Goal: Information Seeking & Learning: Find specific fact

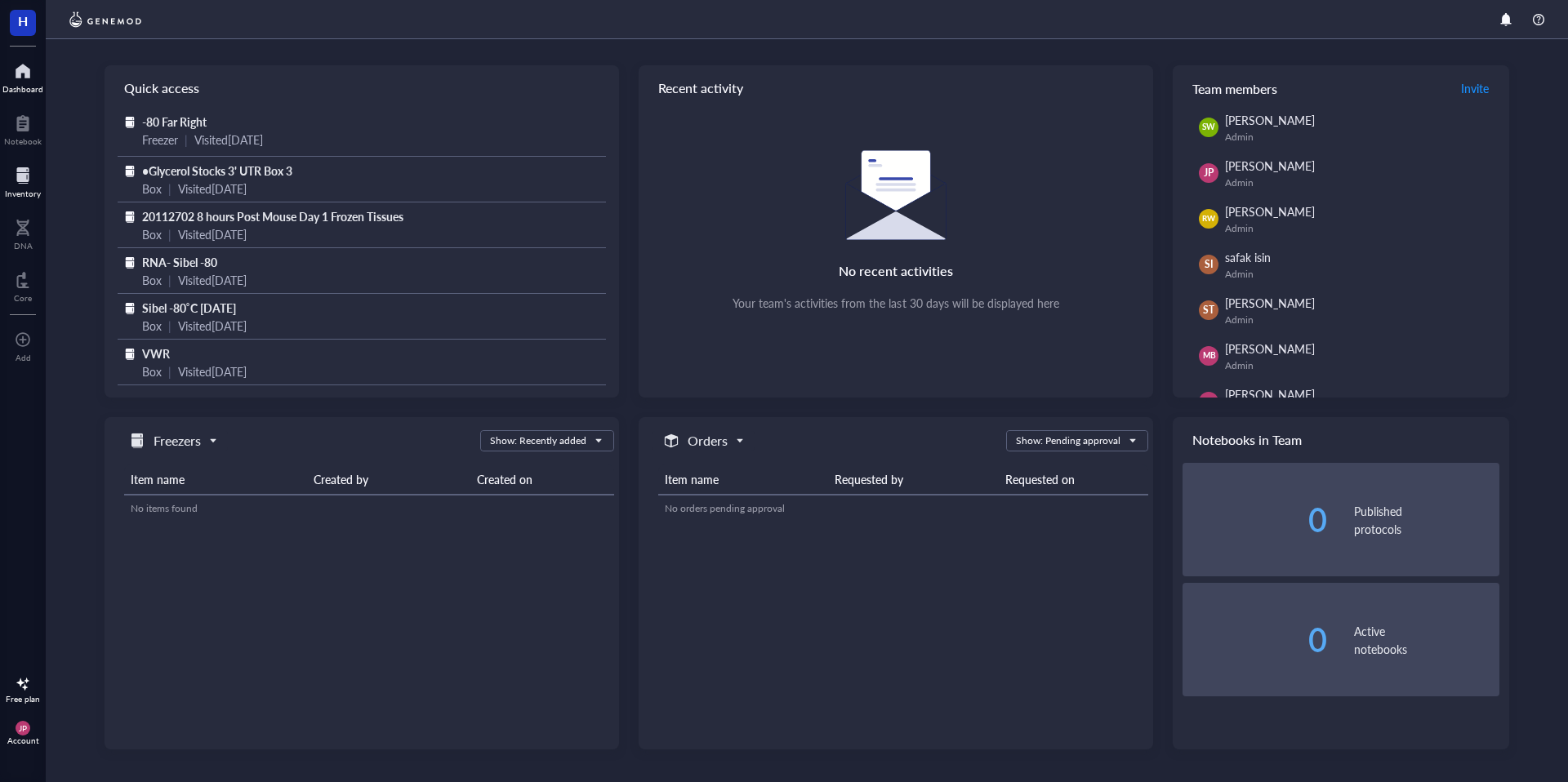
click at [23, 193] on div "Inventory" at bounding box center [23, 192] width 36 height 9
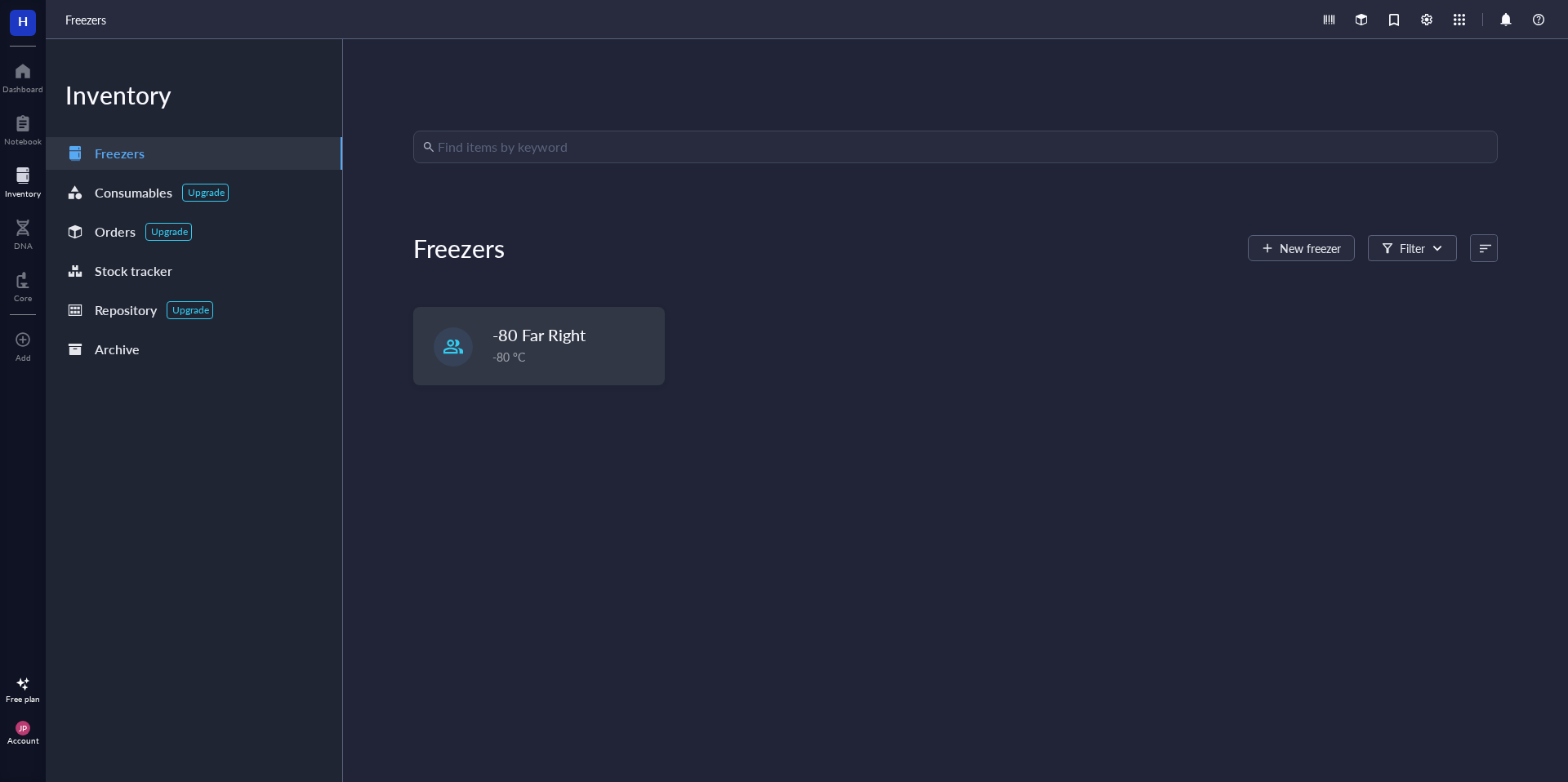
click at [475, 152] on input "search" at bounding box center [963, 147] width 1050 height 31
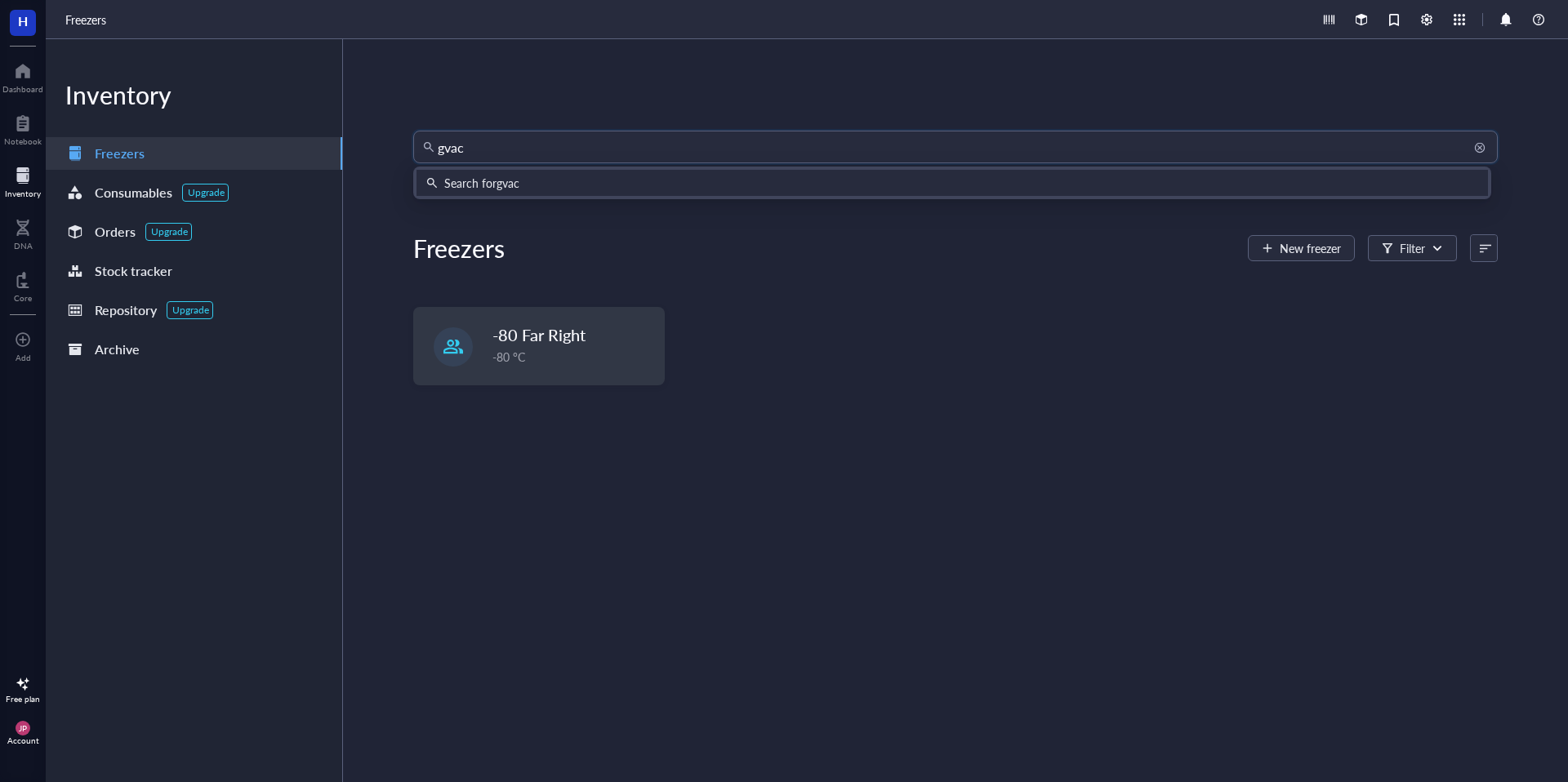
type input "gvacc"
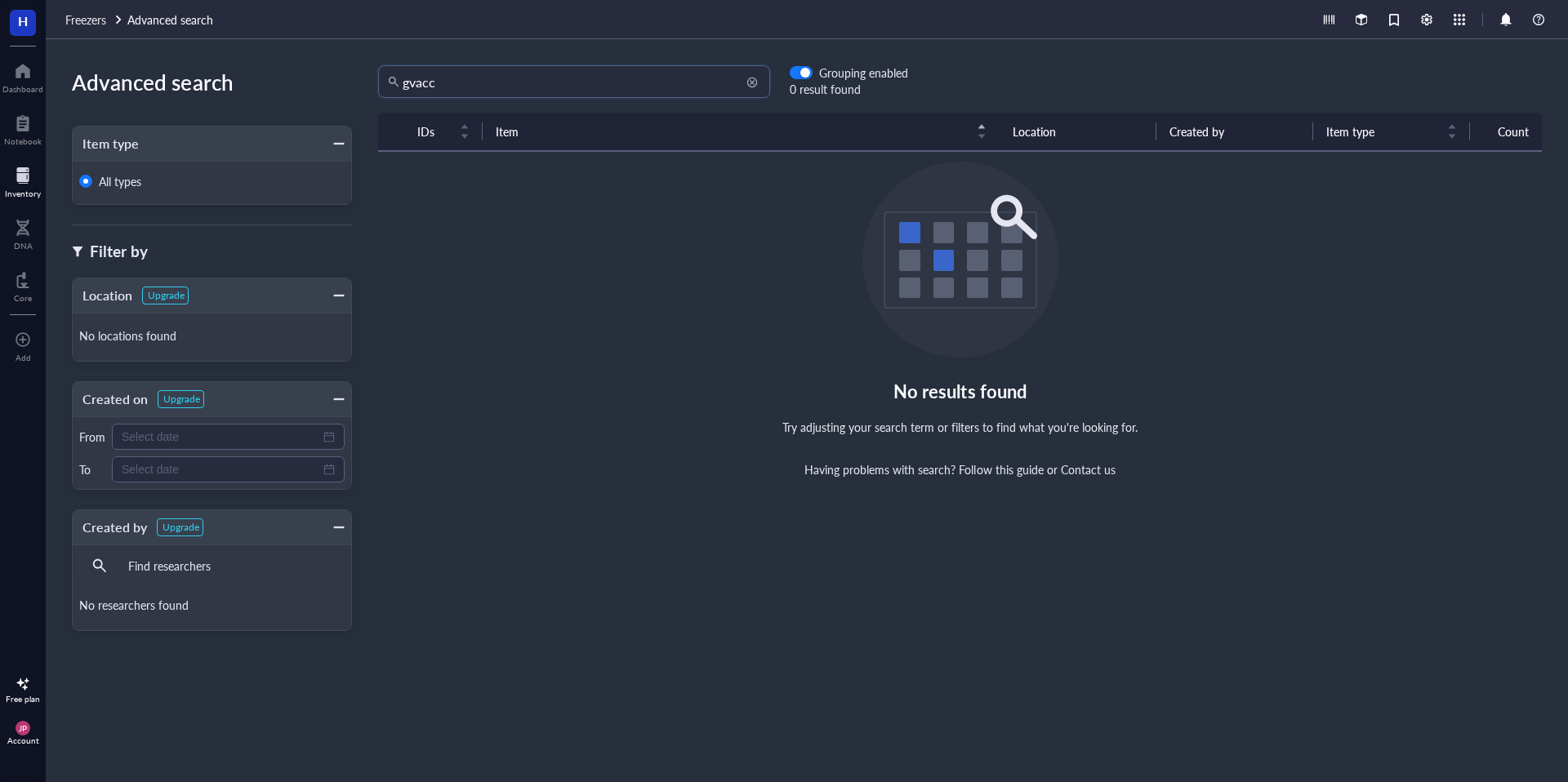
click at [461, 88] on input "gvacc" at bounding box center [581, 82] width 358 height 31
click at [468, 87] on input "gvacc100" at bounding box center [581, 82] width 358 height 31
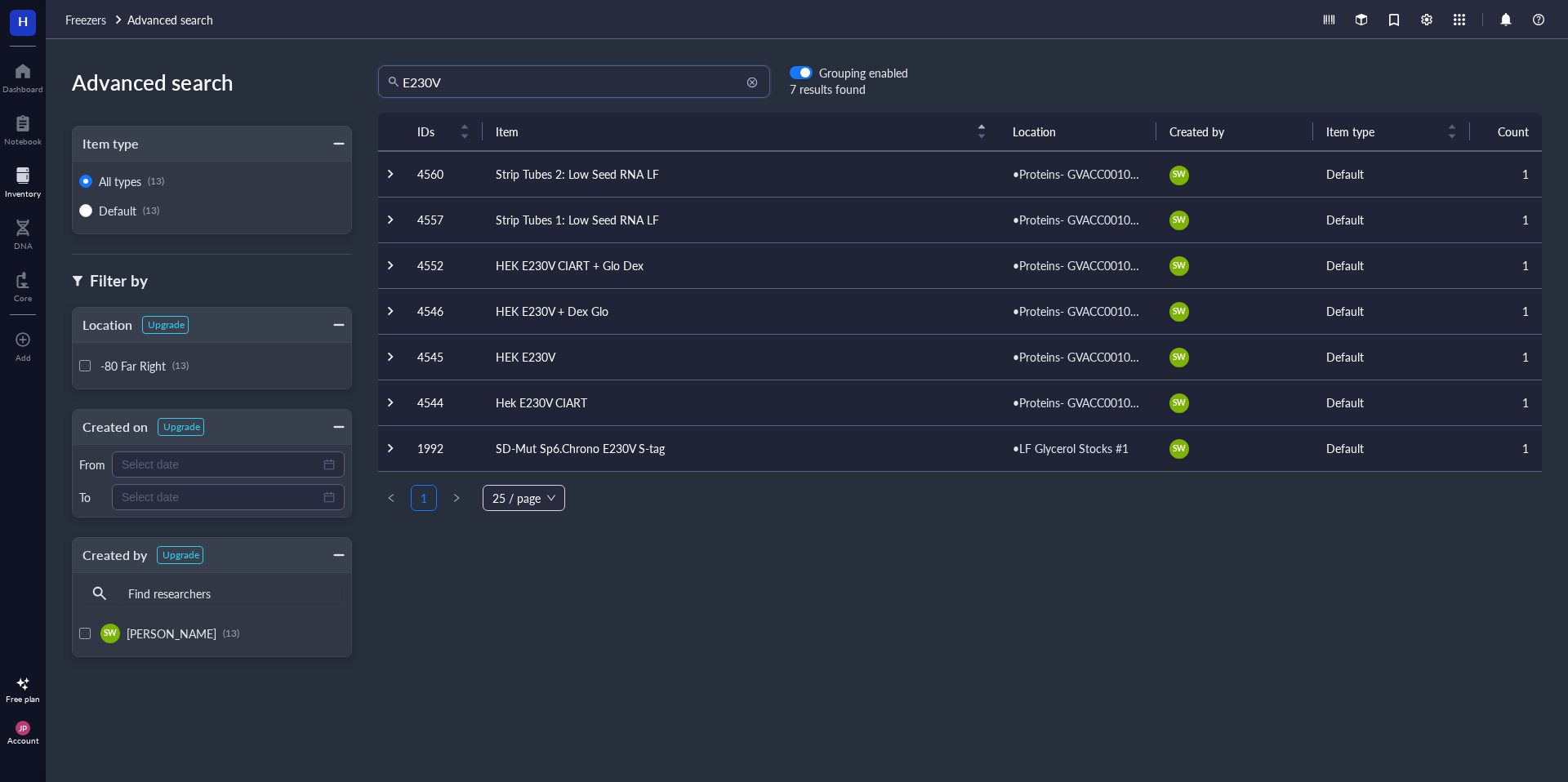
click at [582, 87] on input "E230V" at bounding box center [581, 82] width 358 height 31
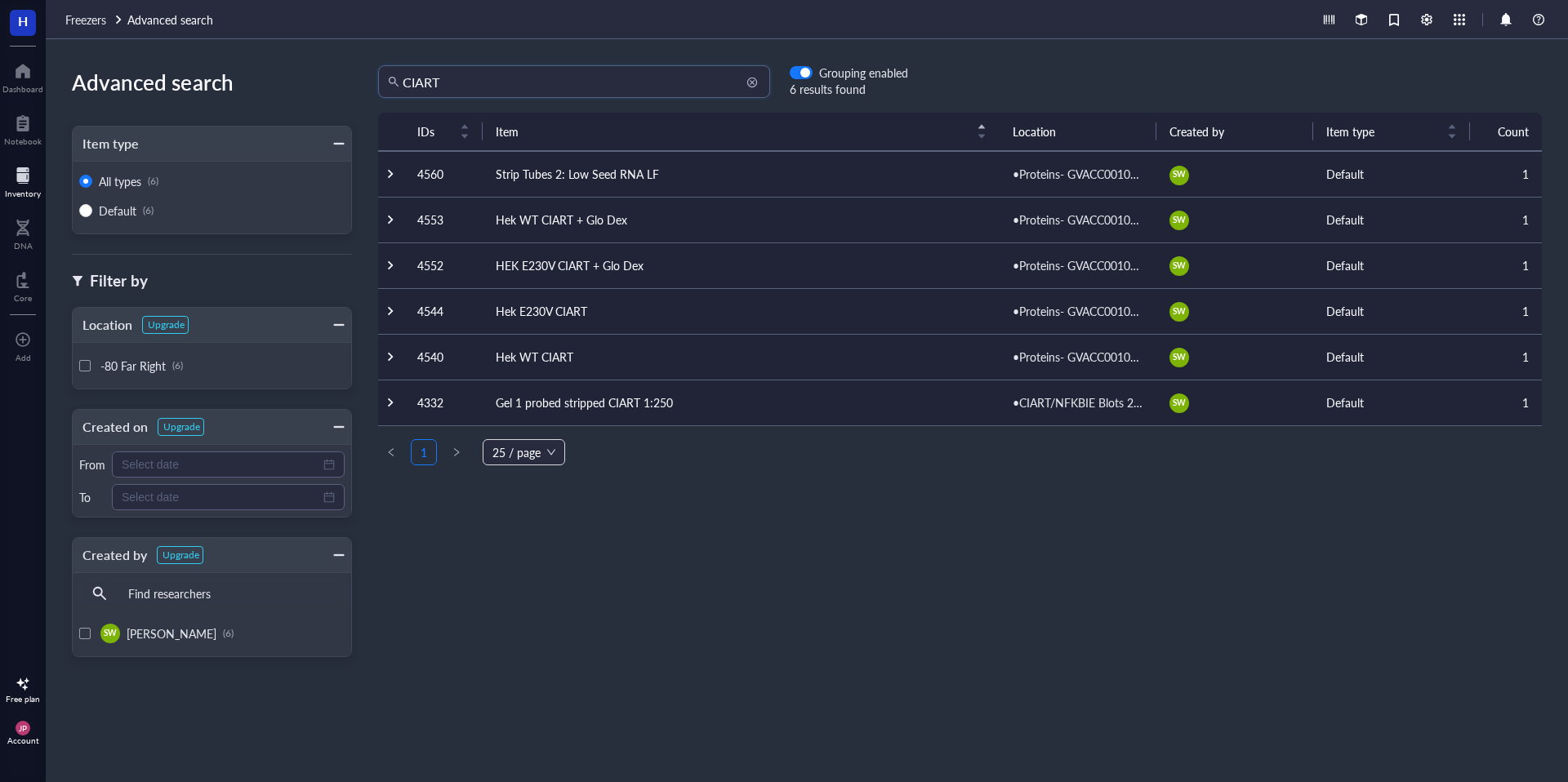
click at [543, 88] on input "CIART" at bounding box center [581, 82] width 358 height 31
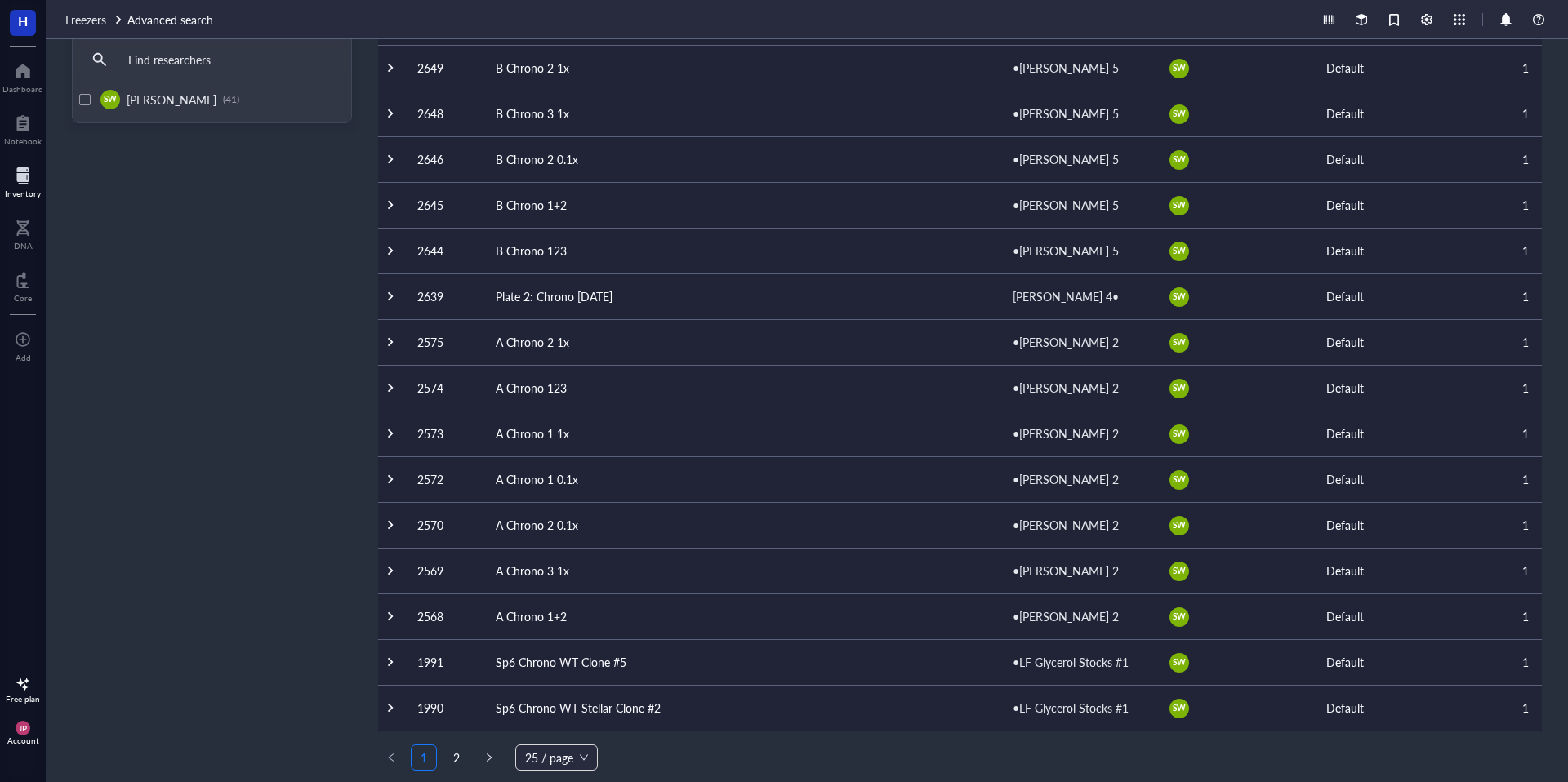
scroll to position [565, 0]
click at [455, 757] on link "2" at bounding box center [456, 755] width 24 height 24
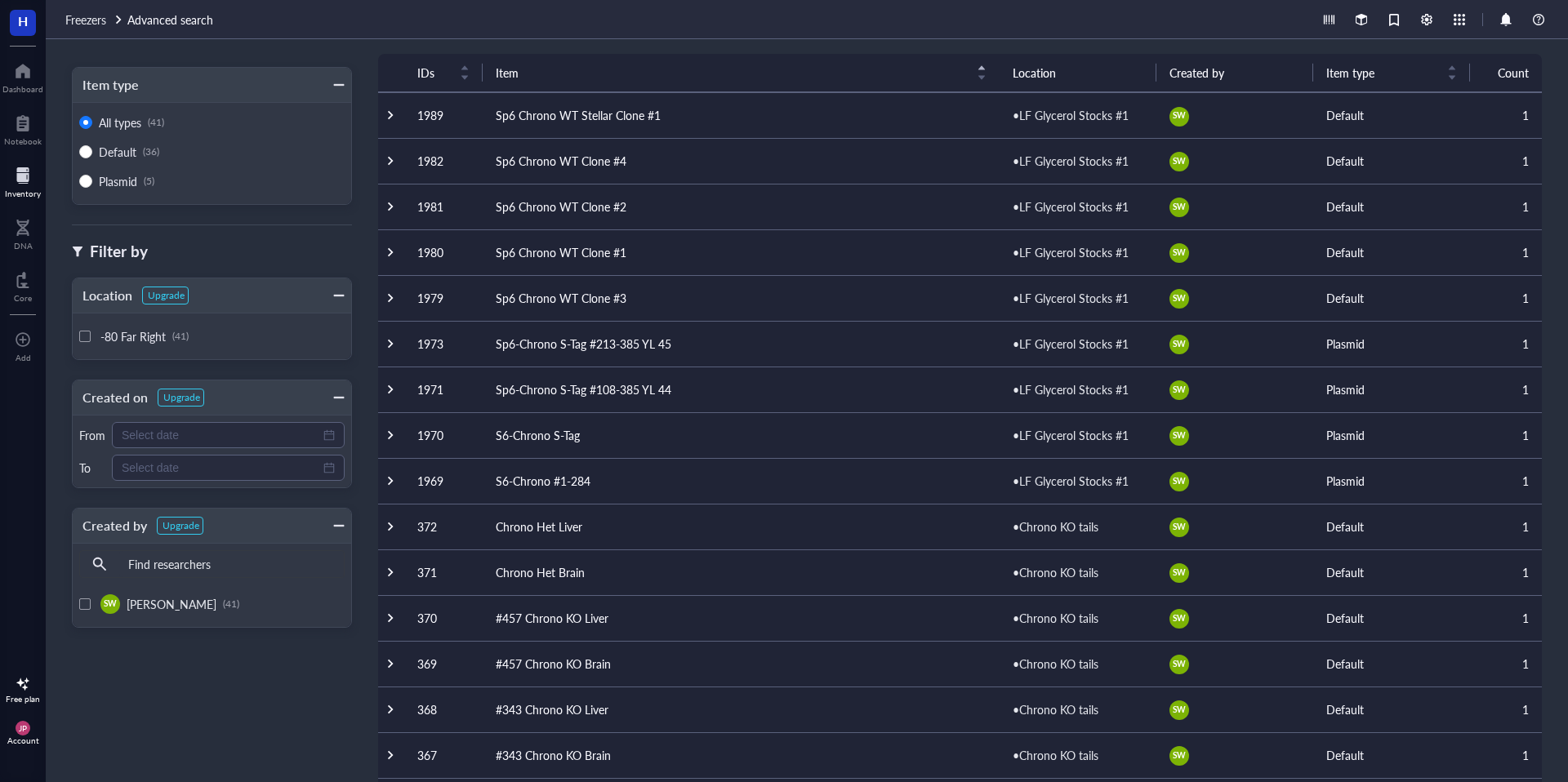
scroll to position [154, 0]
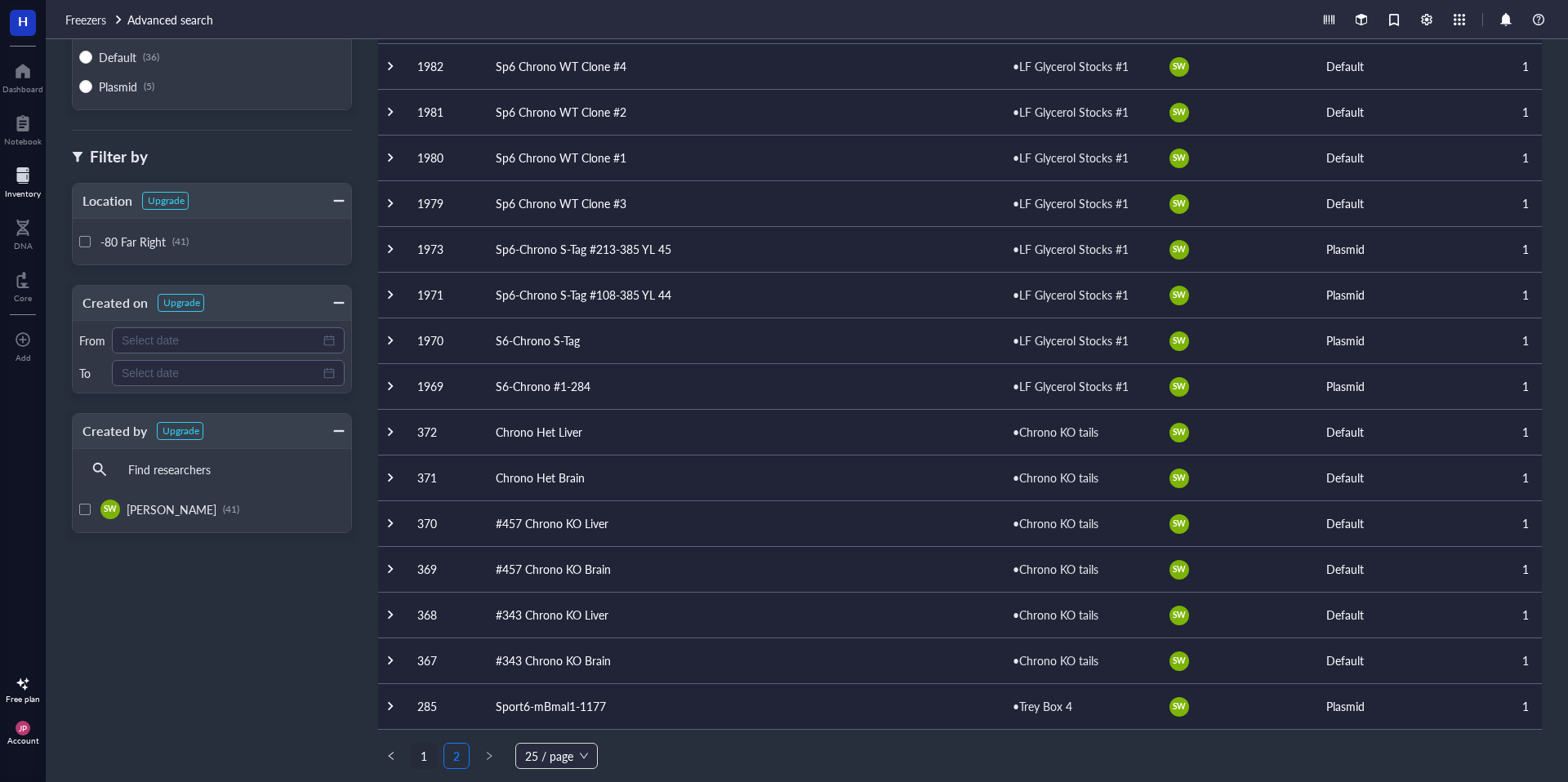
click at [421, 748] on link "1" at bounding box center [424, 755] width 24 height 24
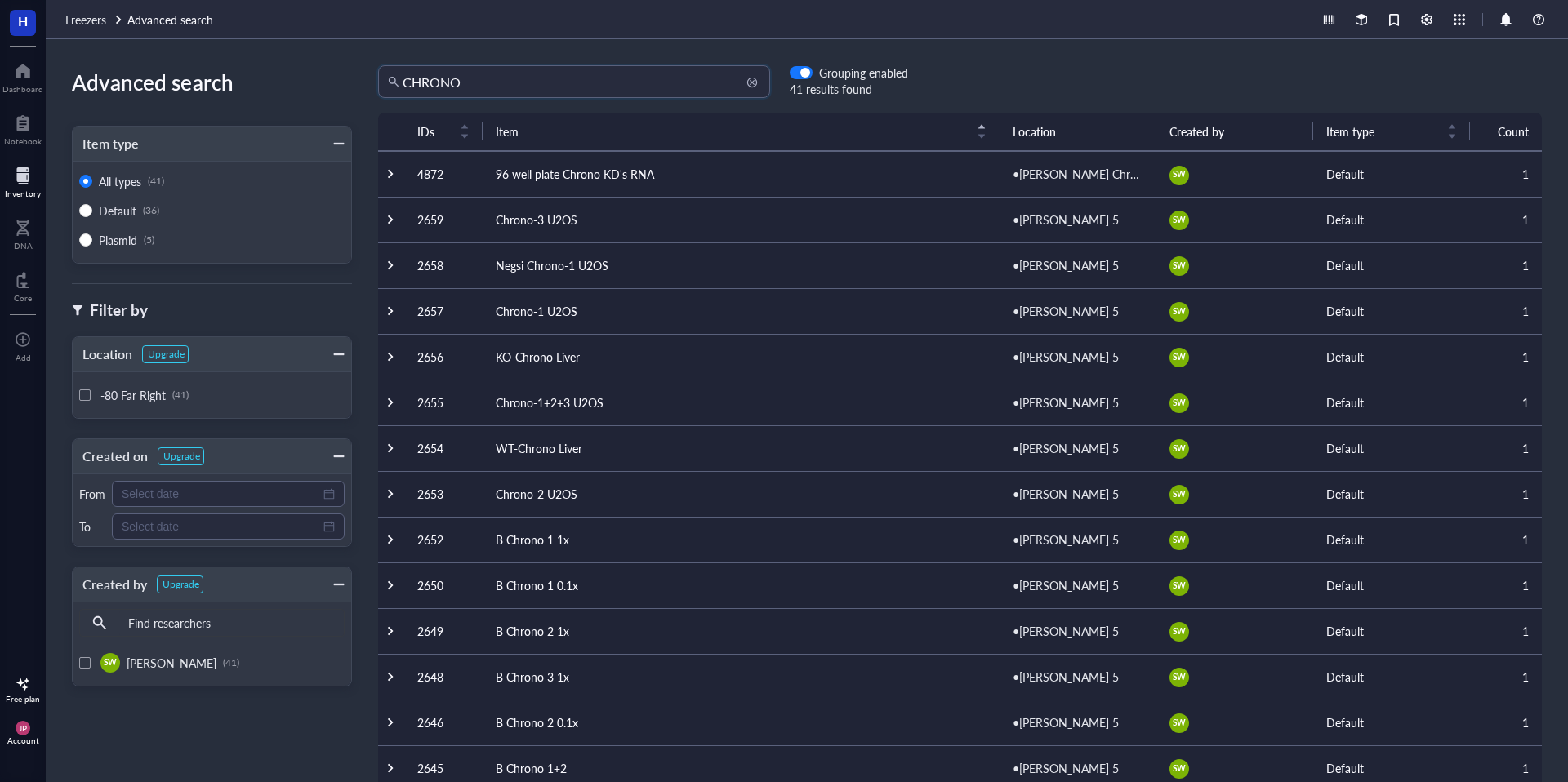
click at [591, 81] on input "CHRONO" at bounding box center [581, 82] width 358 height 31
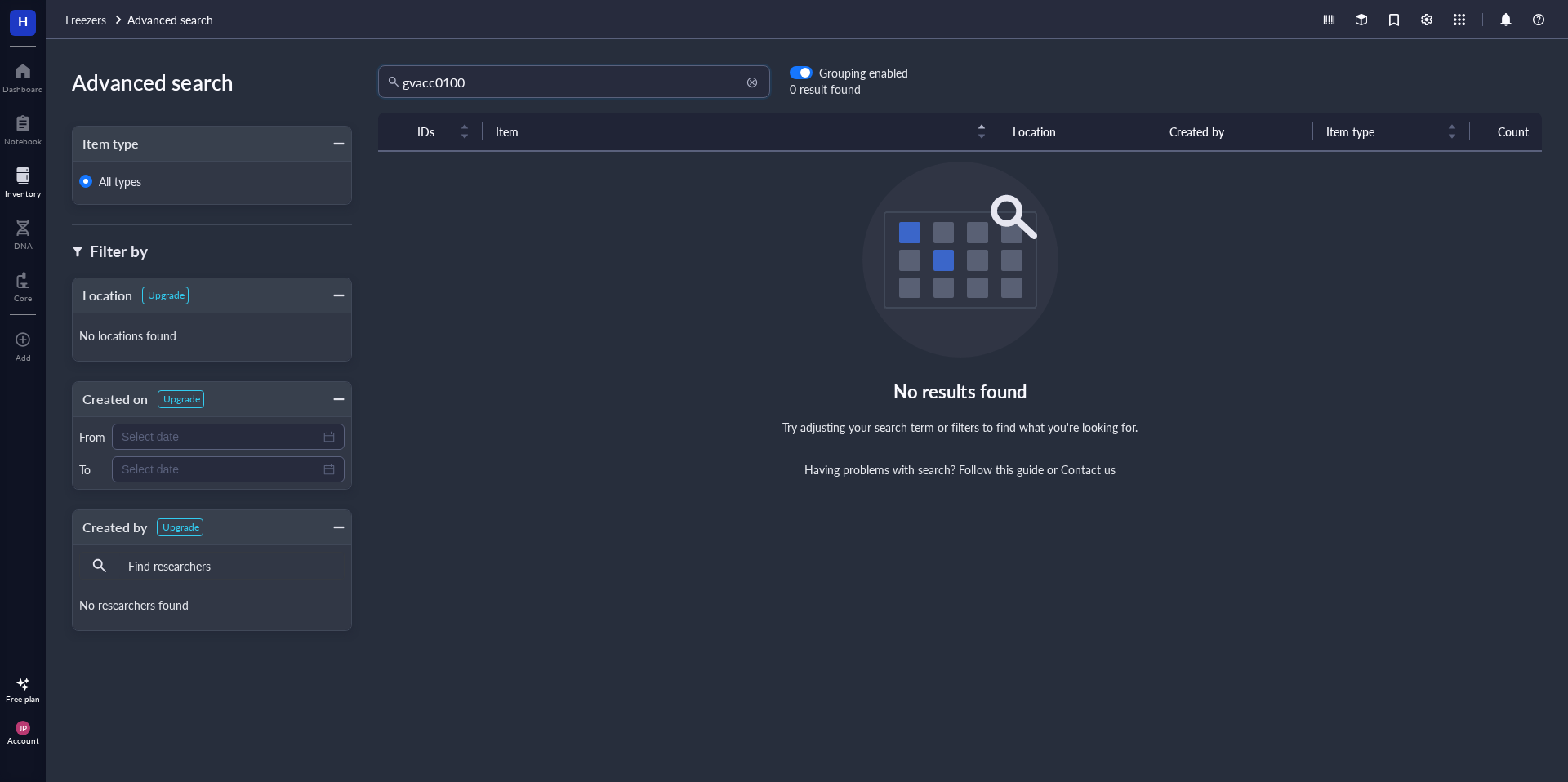
click at [591, 81] on input "gvacc0100" at bounding box center [581, 82] width 358 height 31
type input "E"
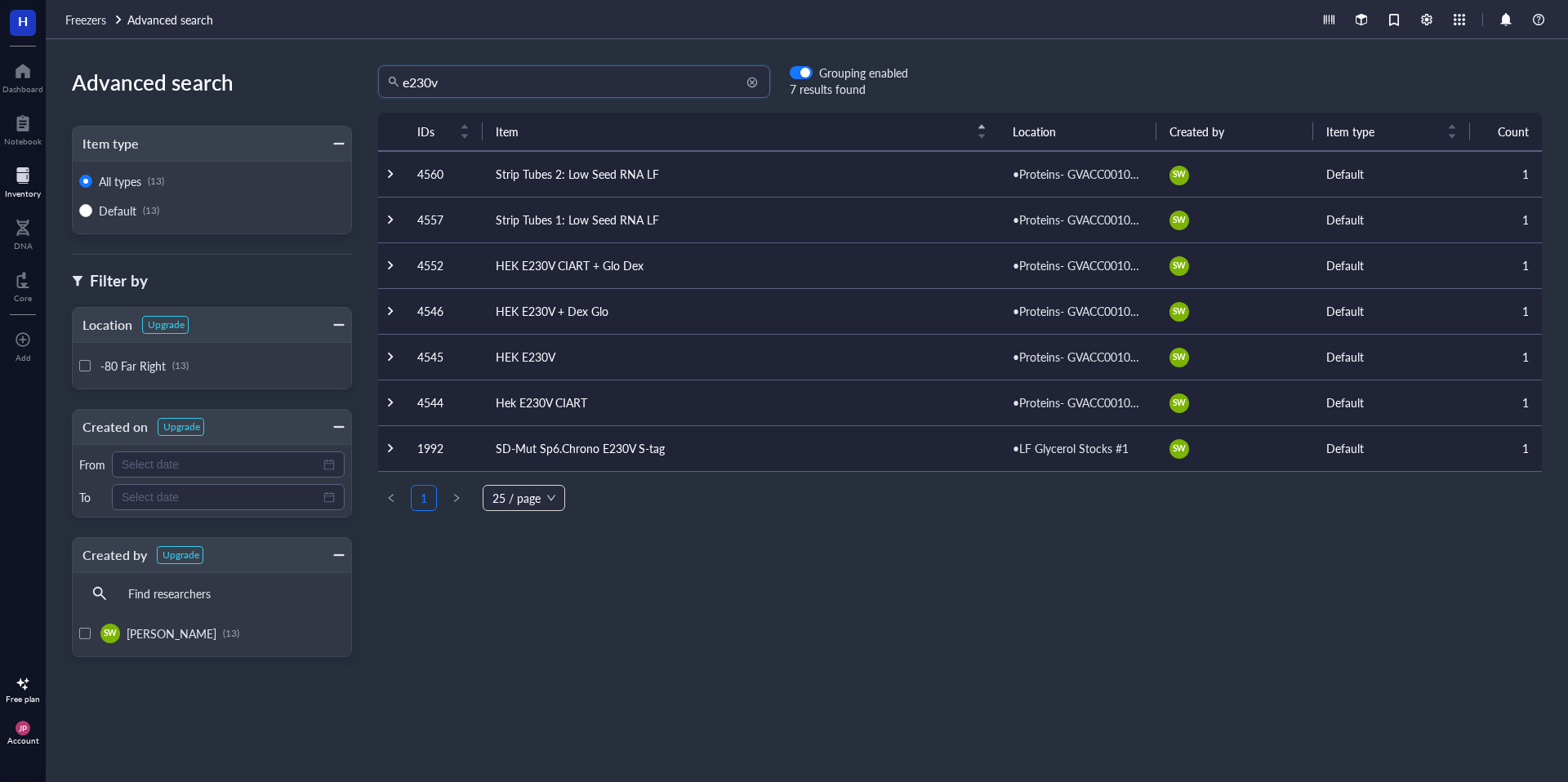
click at [586, 76] on input "e230v" at bounding box center [581, 82] width 358 height 31
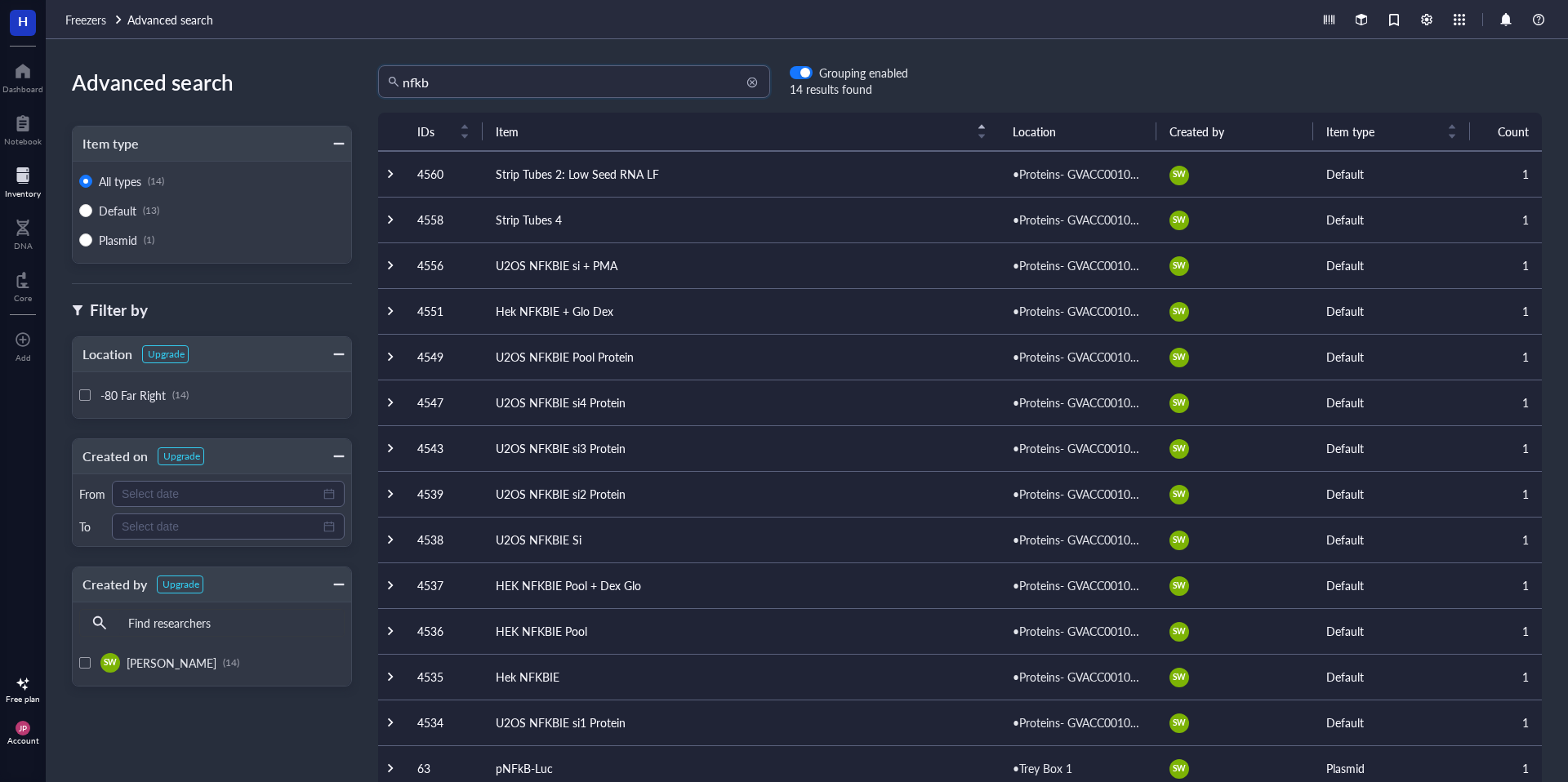
click at [507, 65] on div "nfkb" at bounding box center [574, 82] width 392 height 33
click at [508, 76] on input "nfkb" at bounding box center [581, 82] width 358 height 31
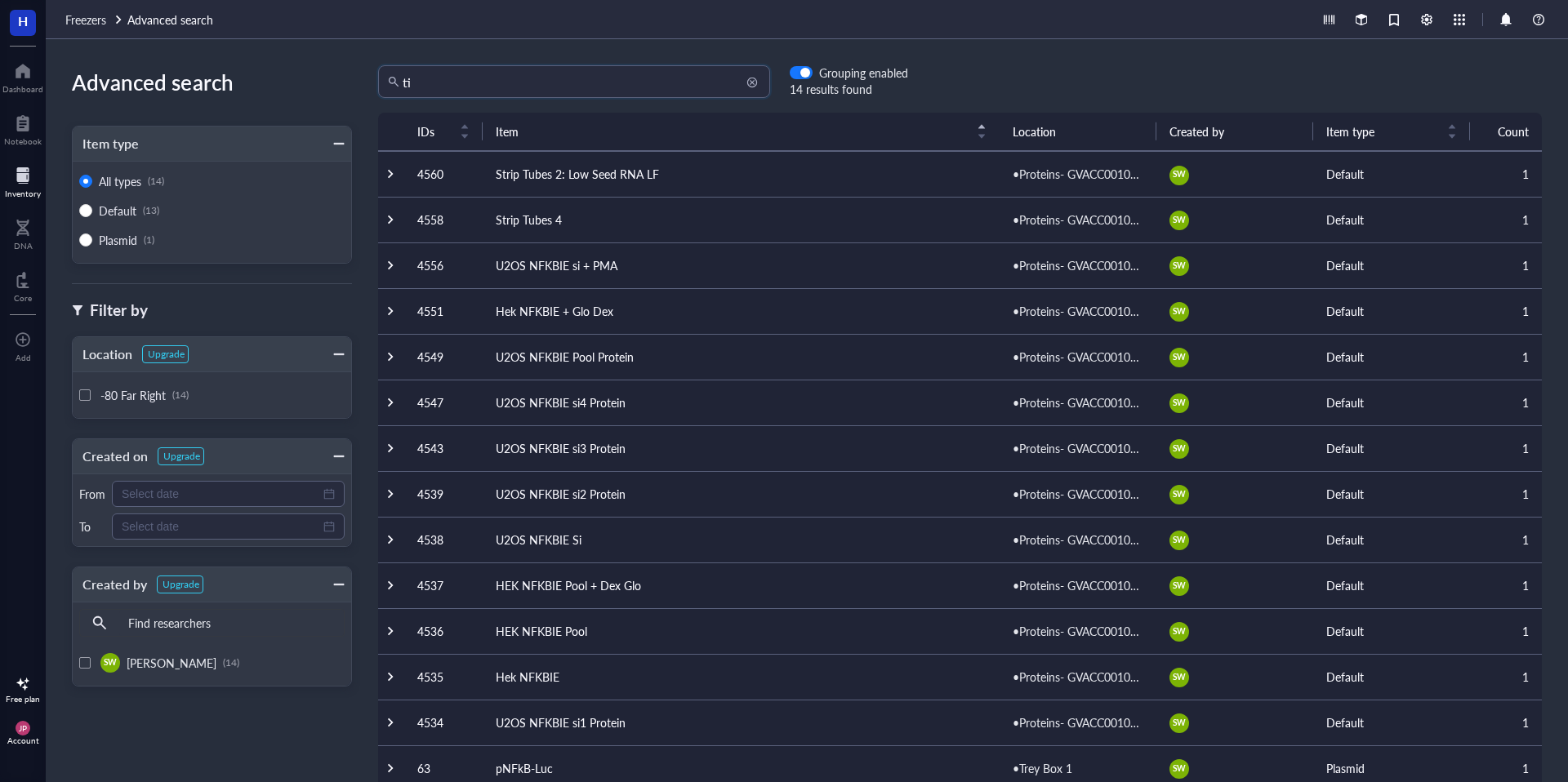
type input "t"
type input "RNA"
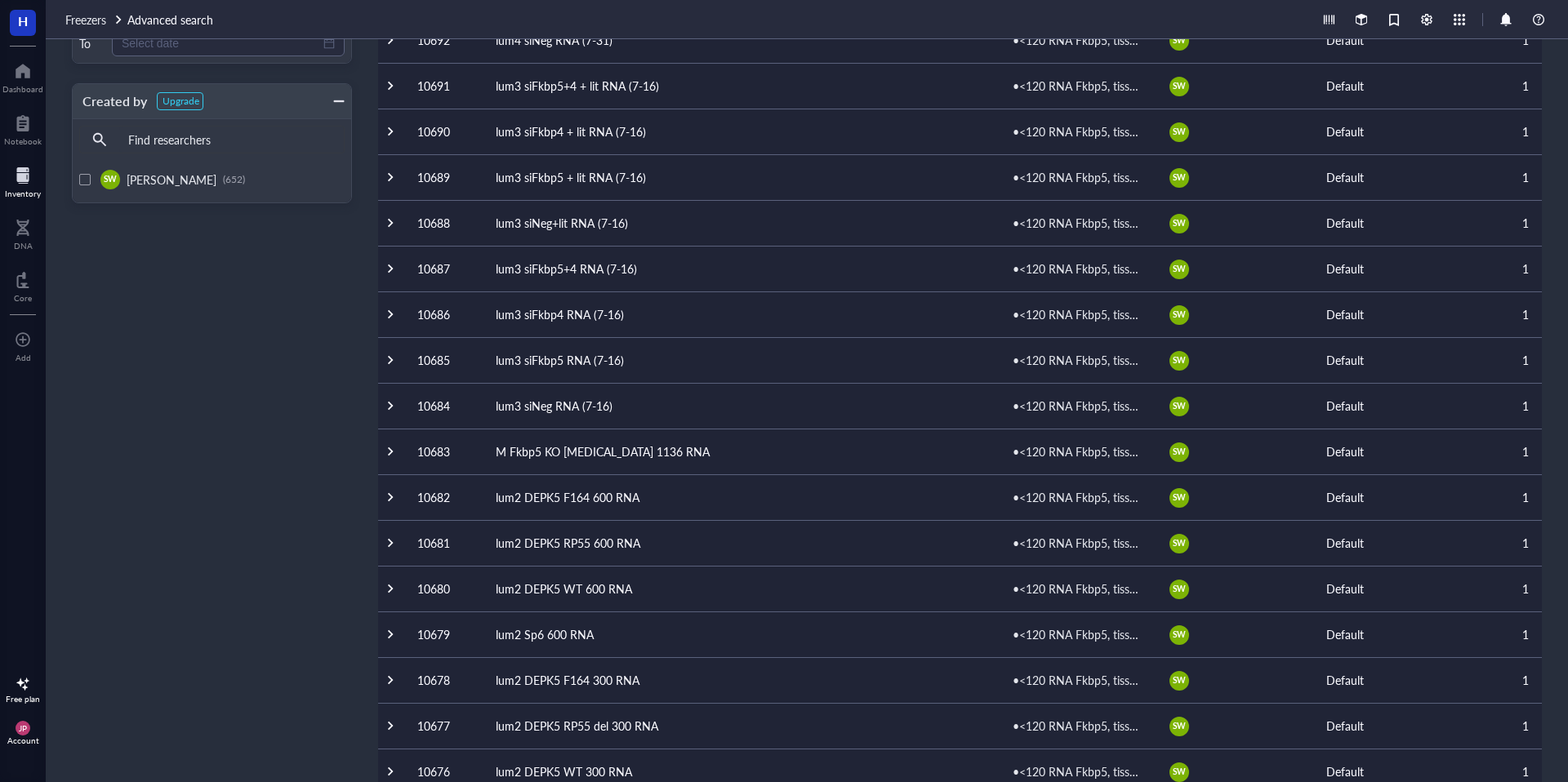
scroll to position [565, 0]
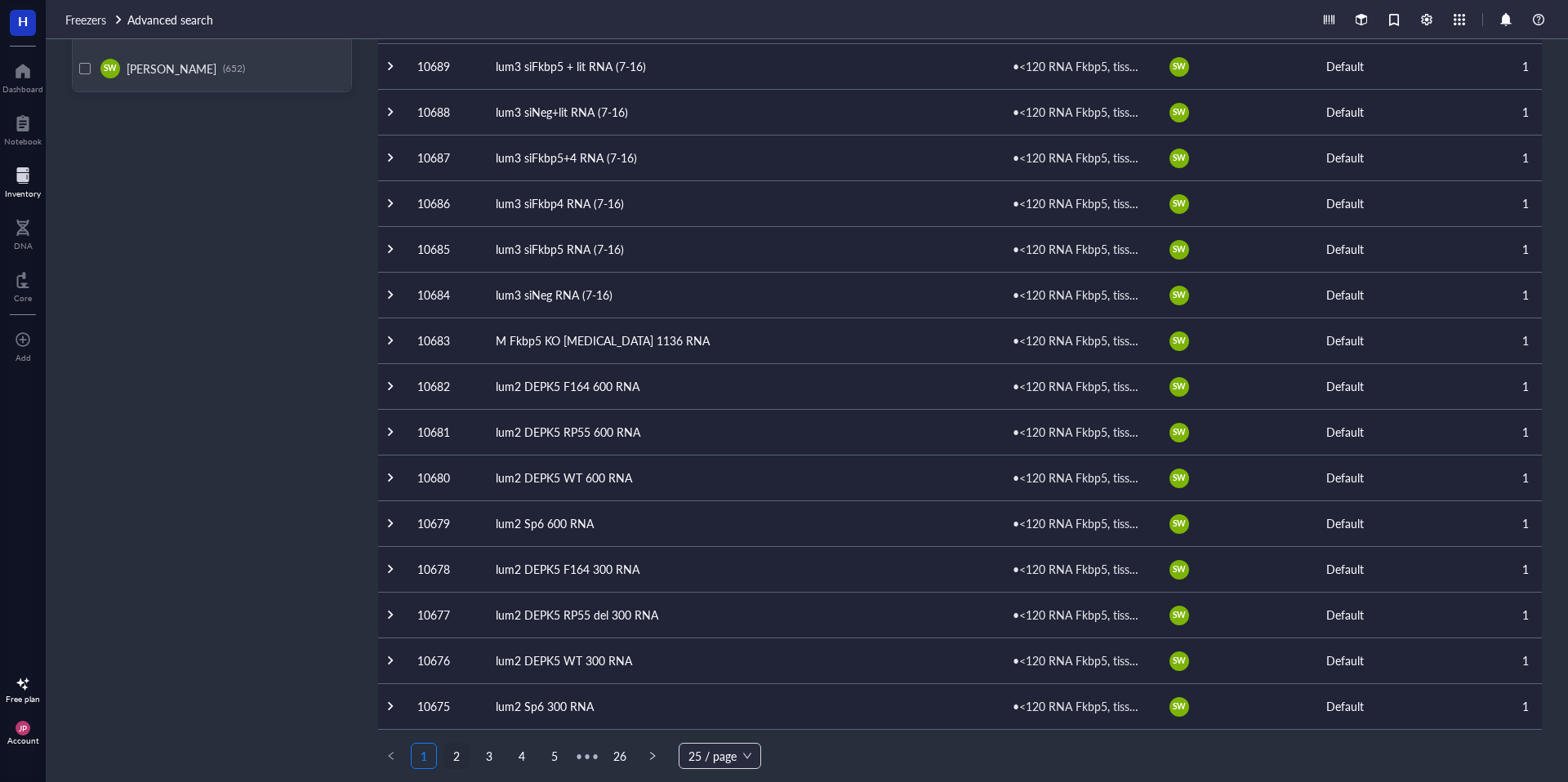
click at [450, 752] on link "2" at bounding box center [456, 755] width 24 height 24
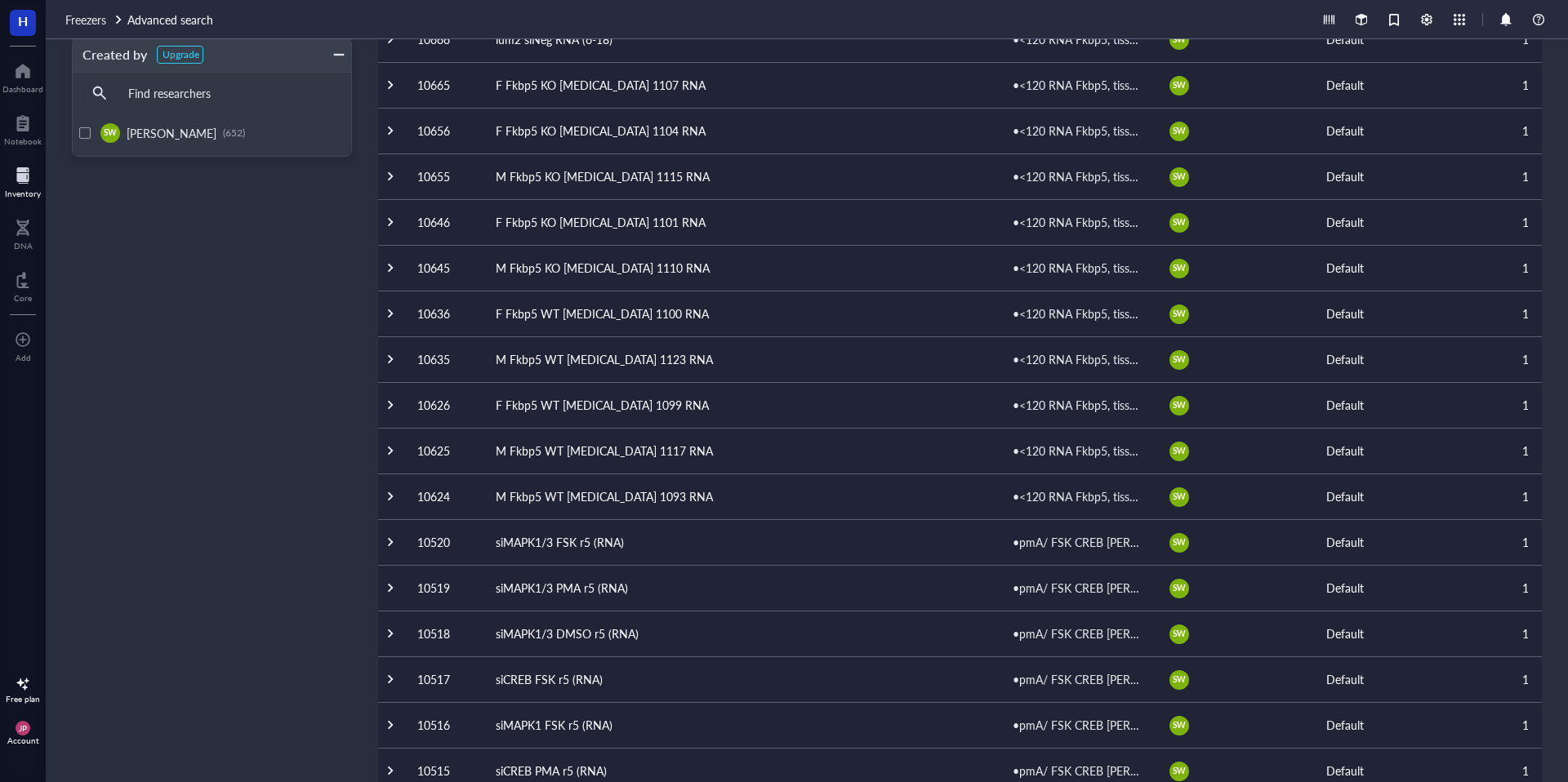
scroll to position [565, 0]
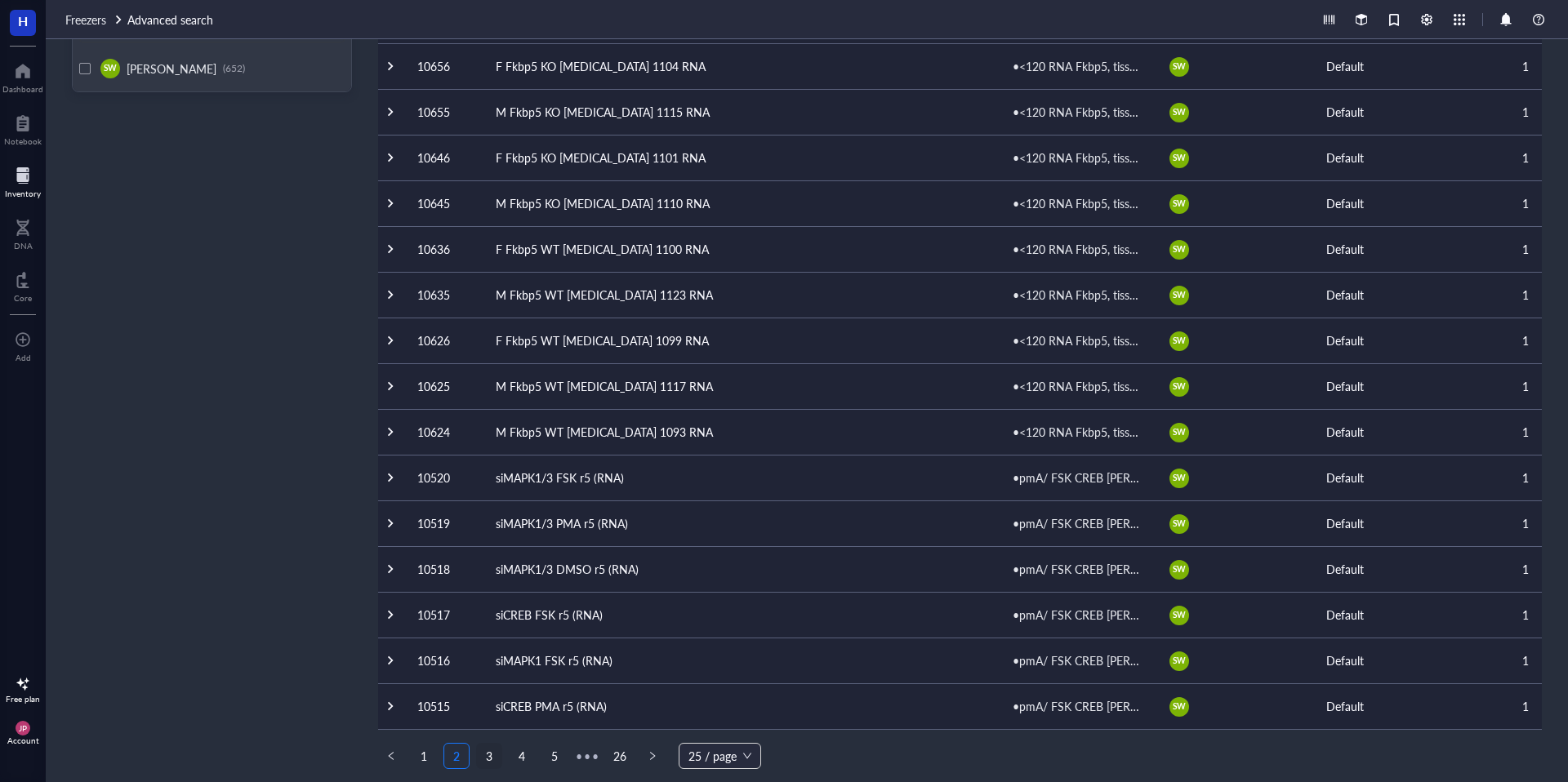
click at [492, 758] on link "3" at bounding box center [489, 755] width 24 height 24
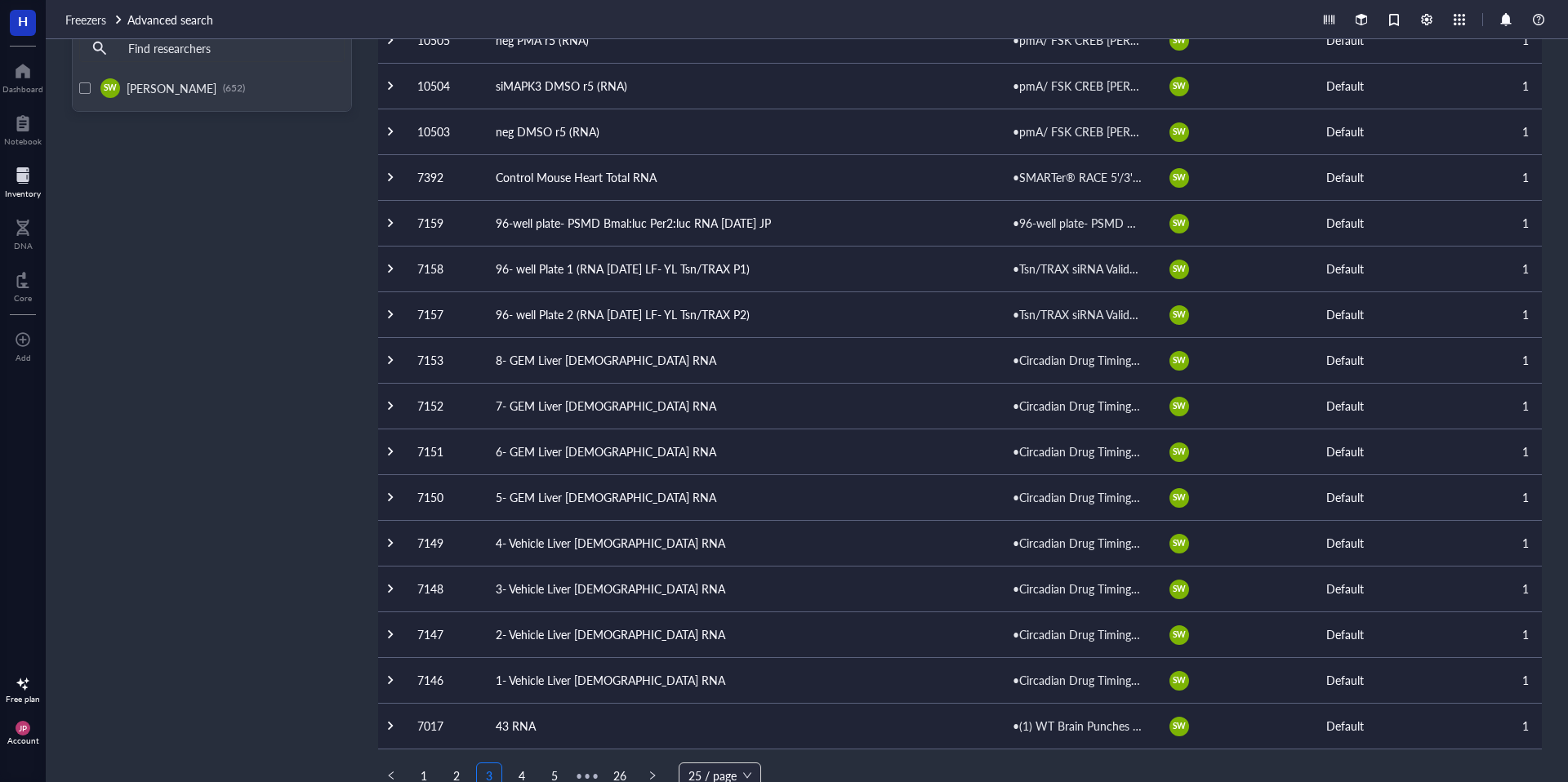
scroll to position [565, 0]
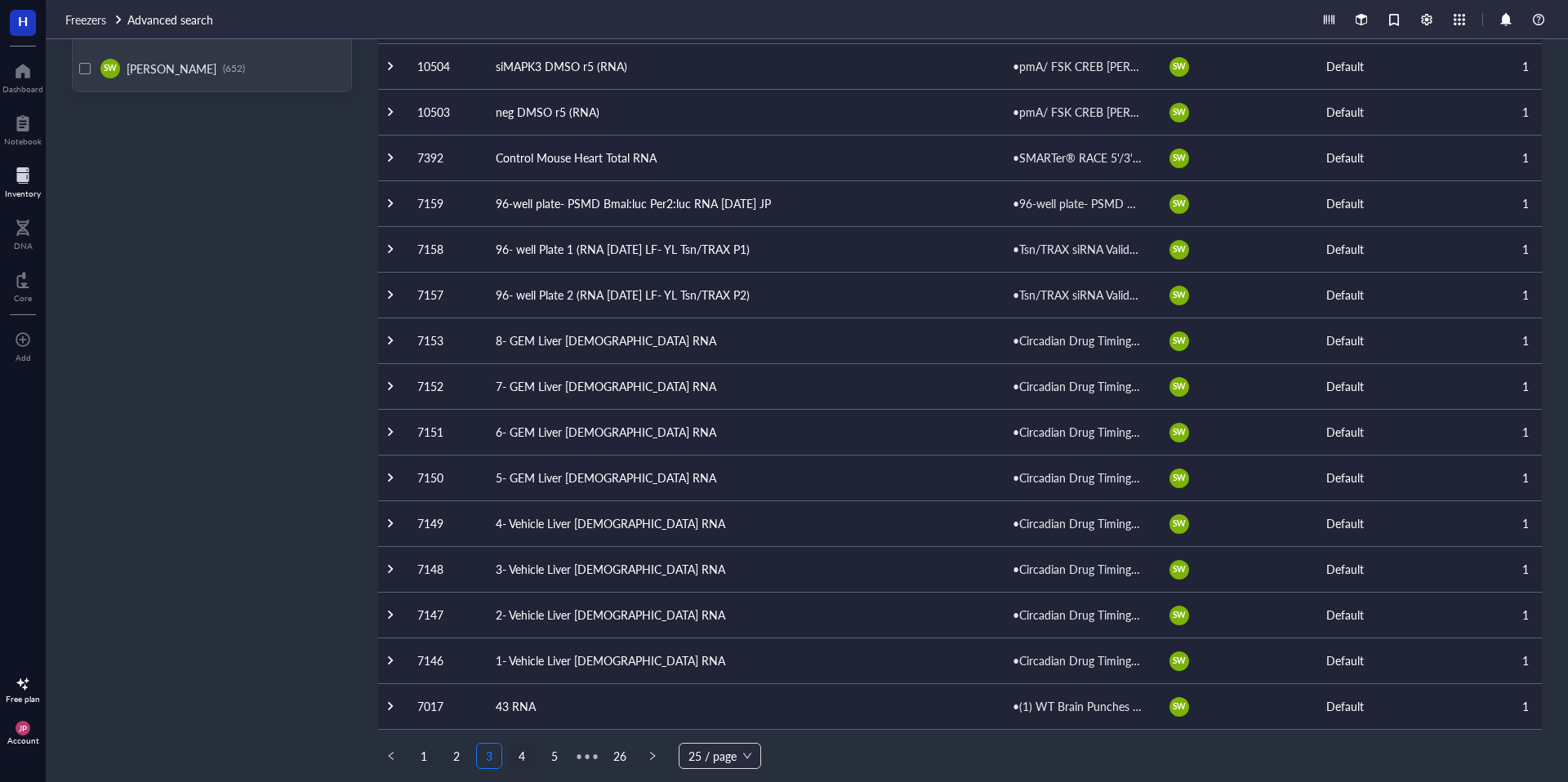
click at [521, 748] on link "4" at bounding box center [522, 755] width 24 height 24
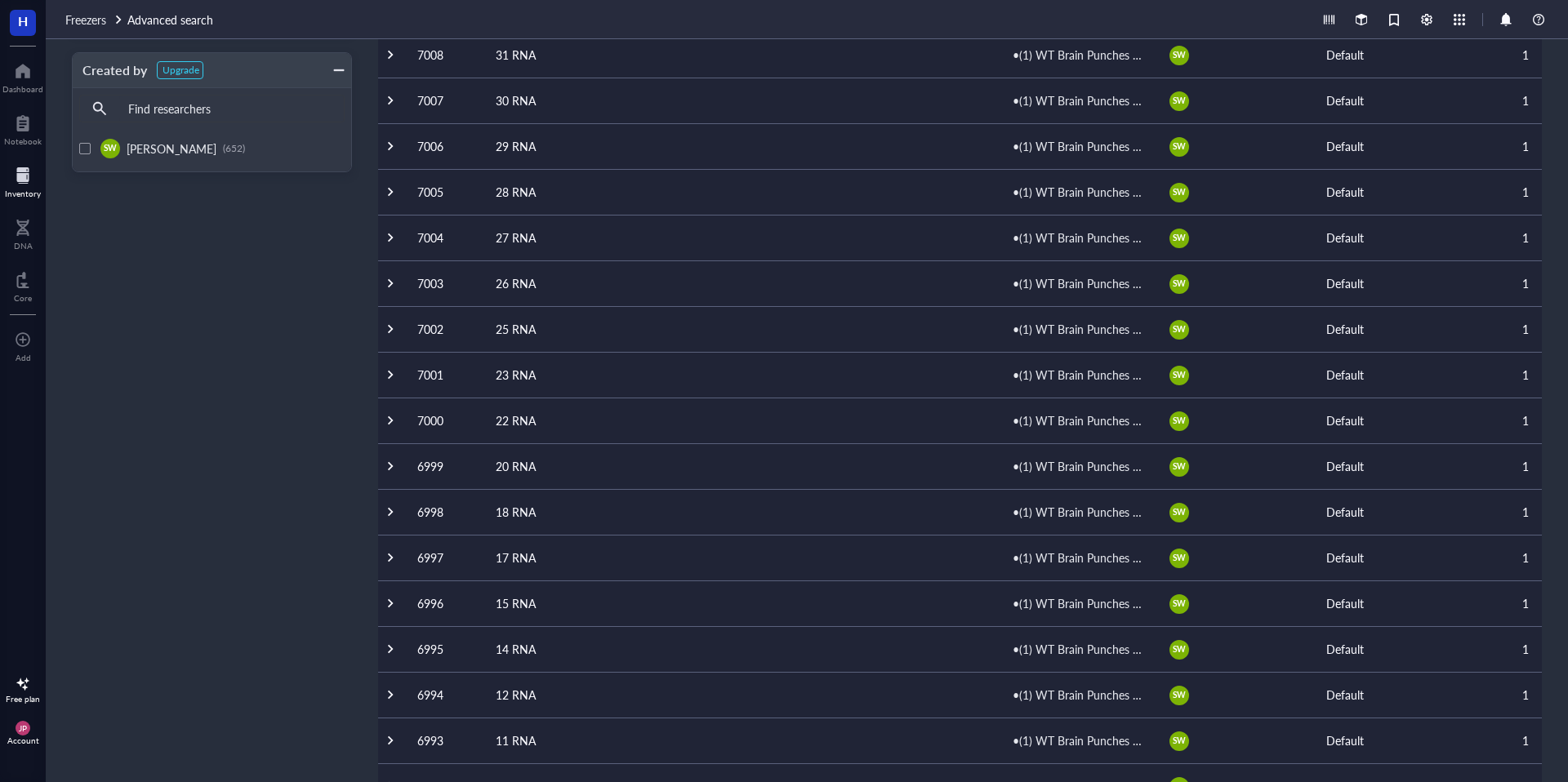
scroll to position [565, 0]
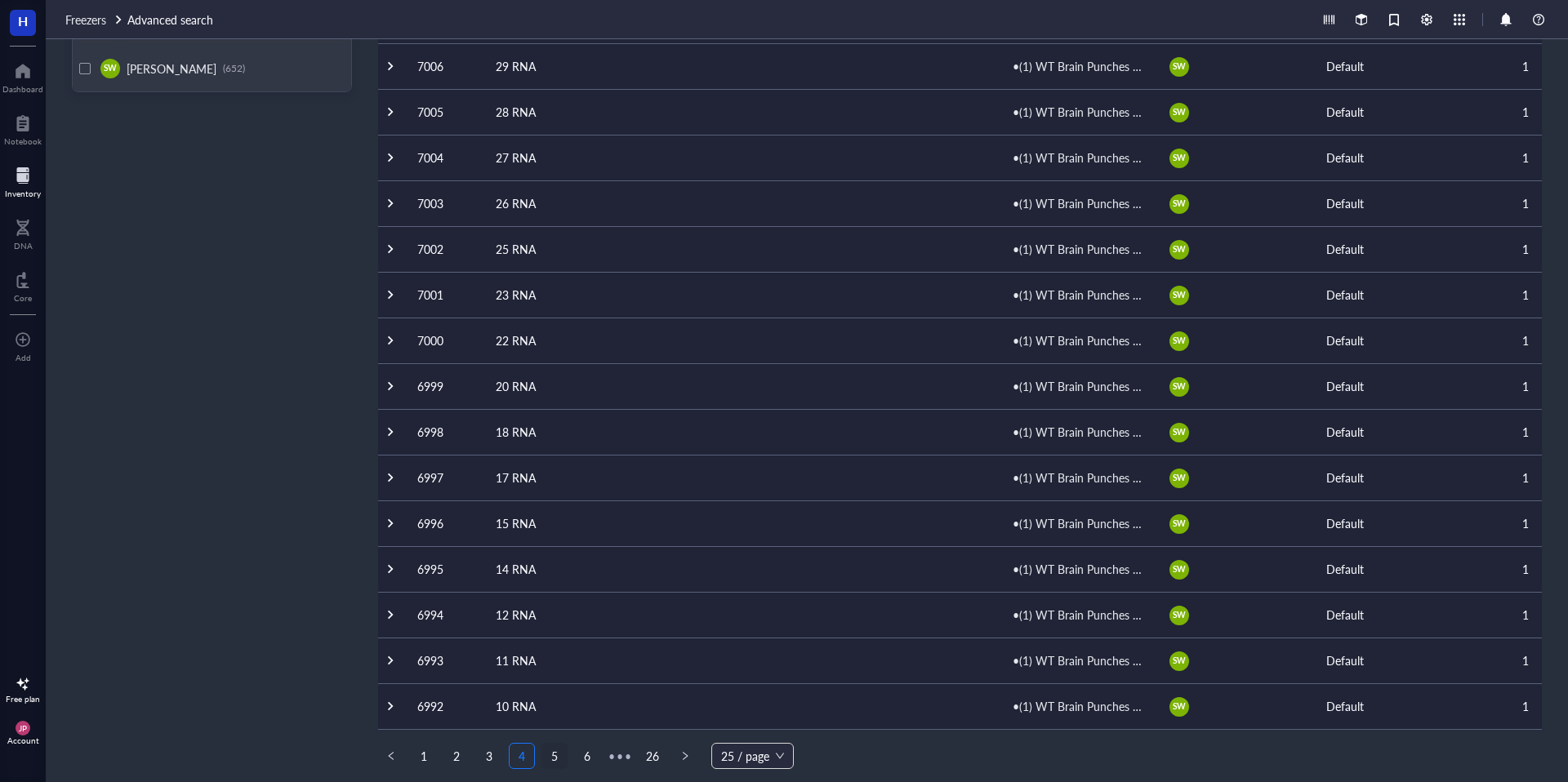
click at [560, 756] on link "5" at bounding box center [554, 755] width 24 height 24
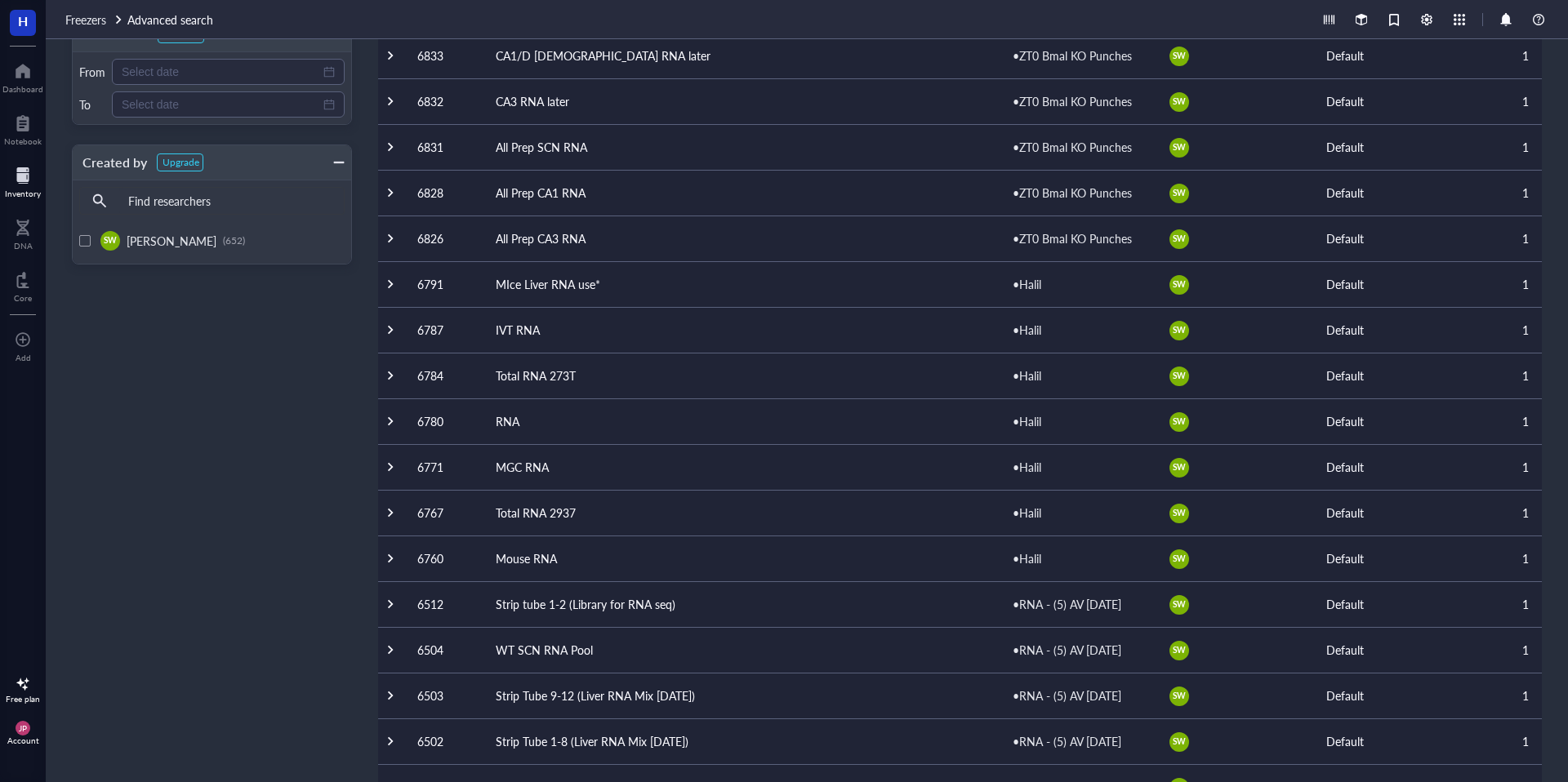
scroll to position [565, 0]
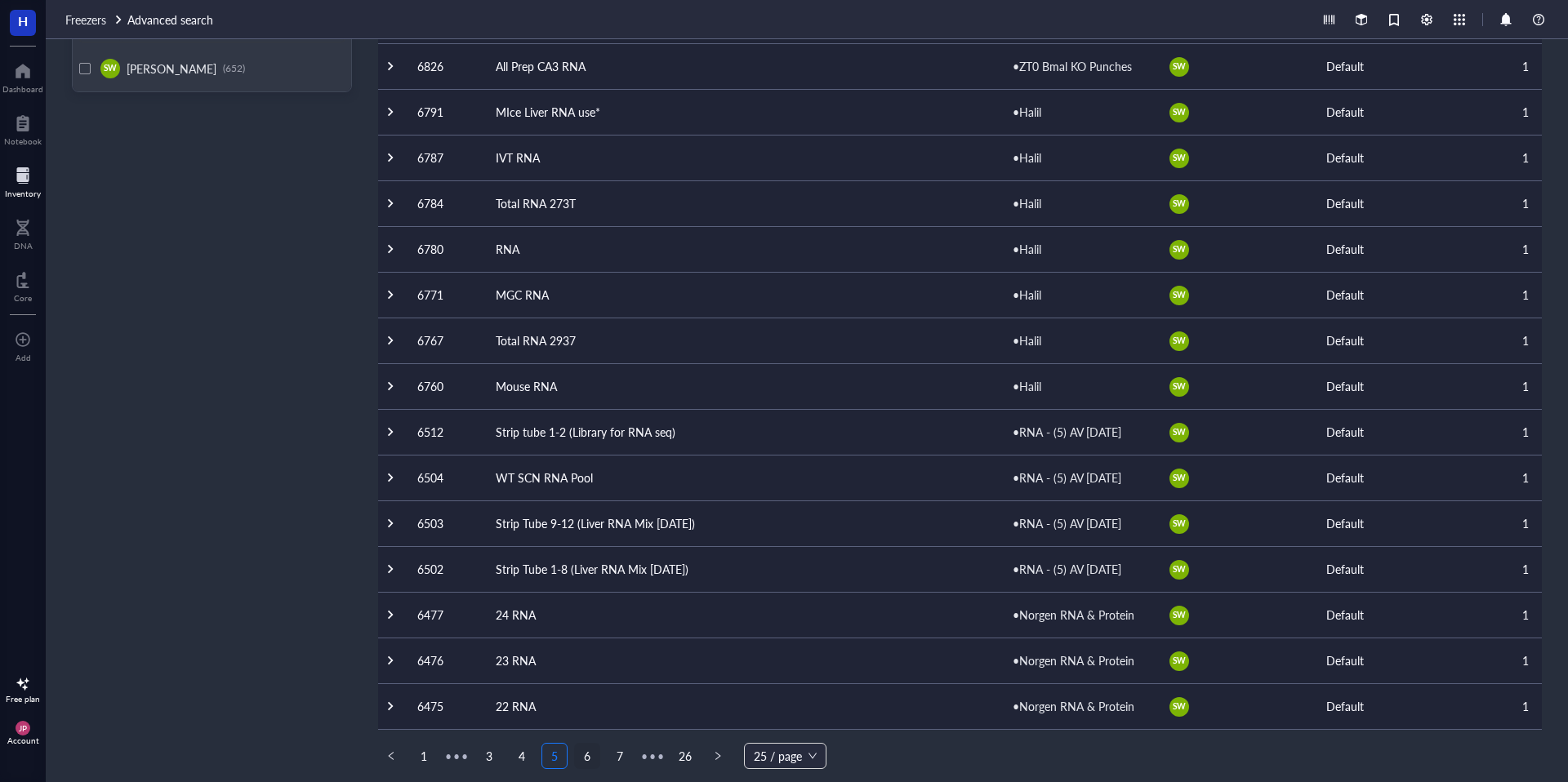
click at [587, 759] on link "6" at bounding box center [587, 755] width 24 height 24
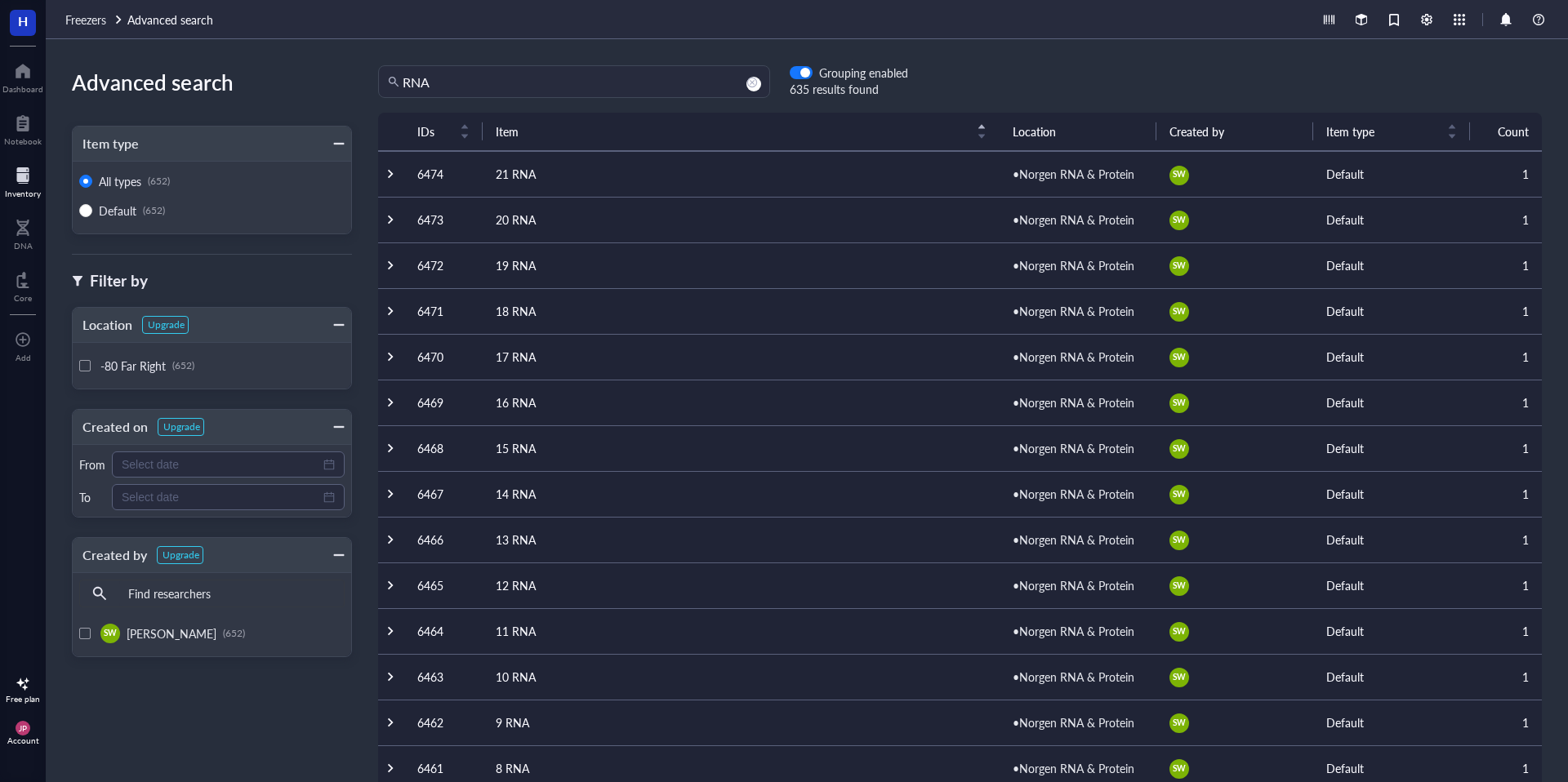
scroll to position [565, 0]
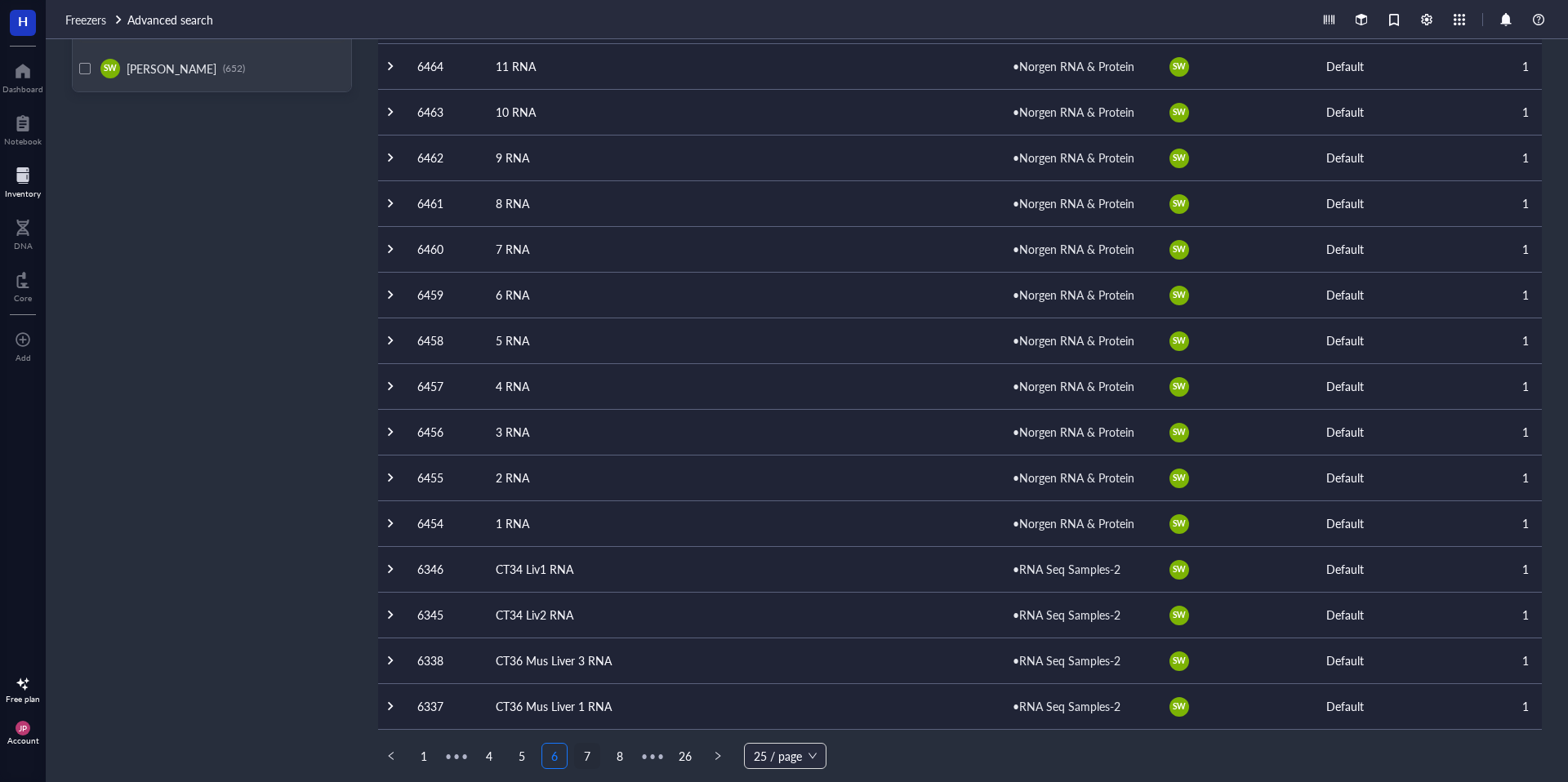
click at [584, 758] on link "7" at bounding box center [587, 755] width 24 height 24
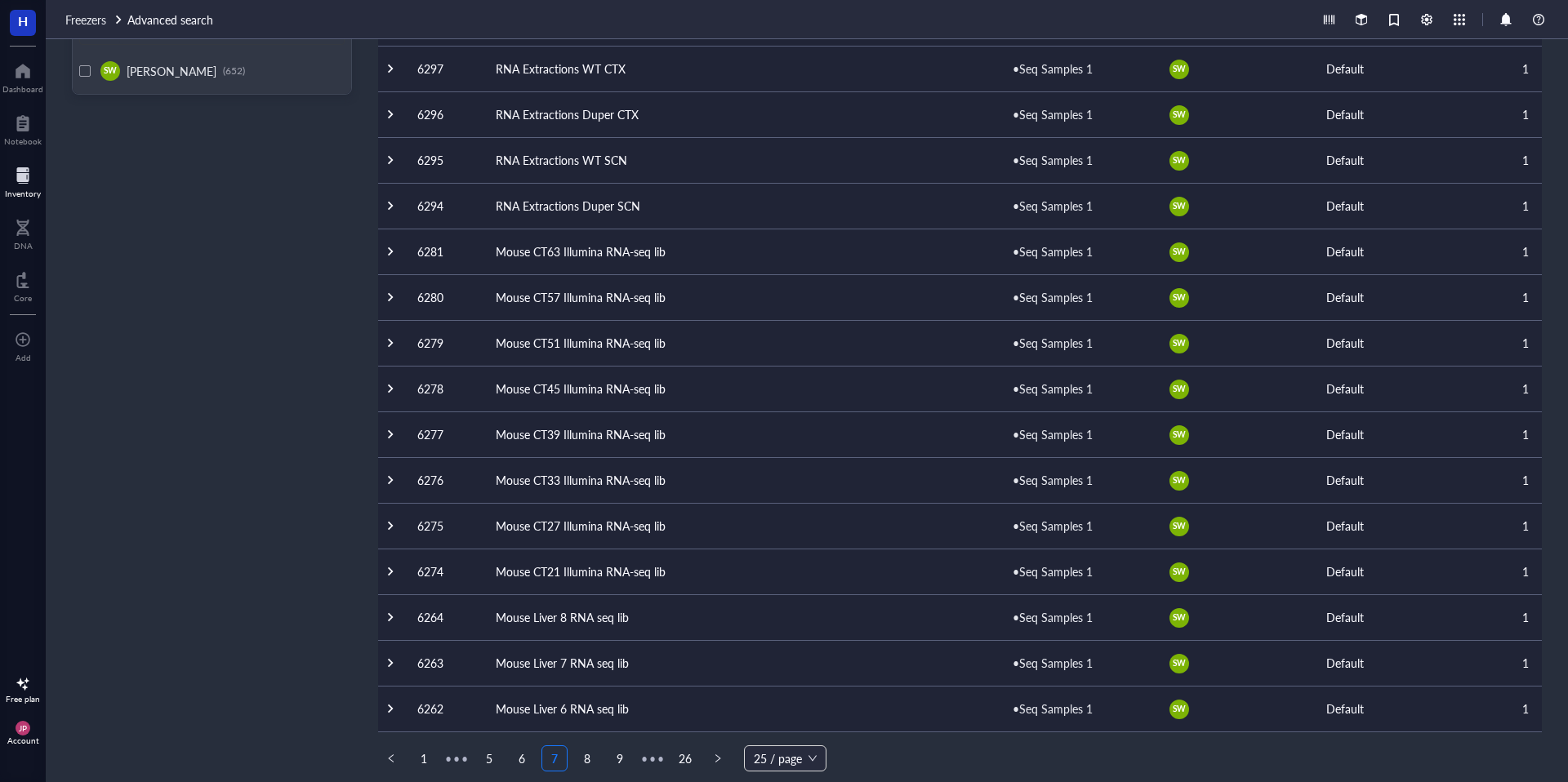
scroll to position [565, 0]
click at [587, 759] on link "8" at bounding box center [587, 755] width 24 height 24
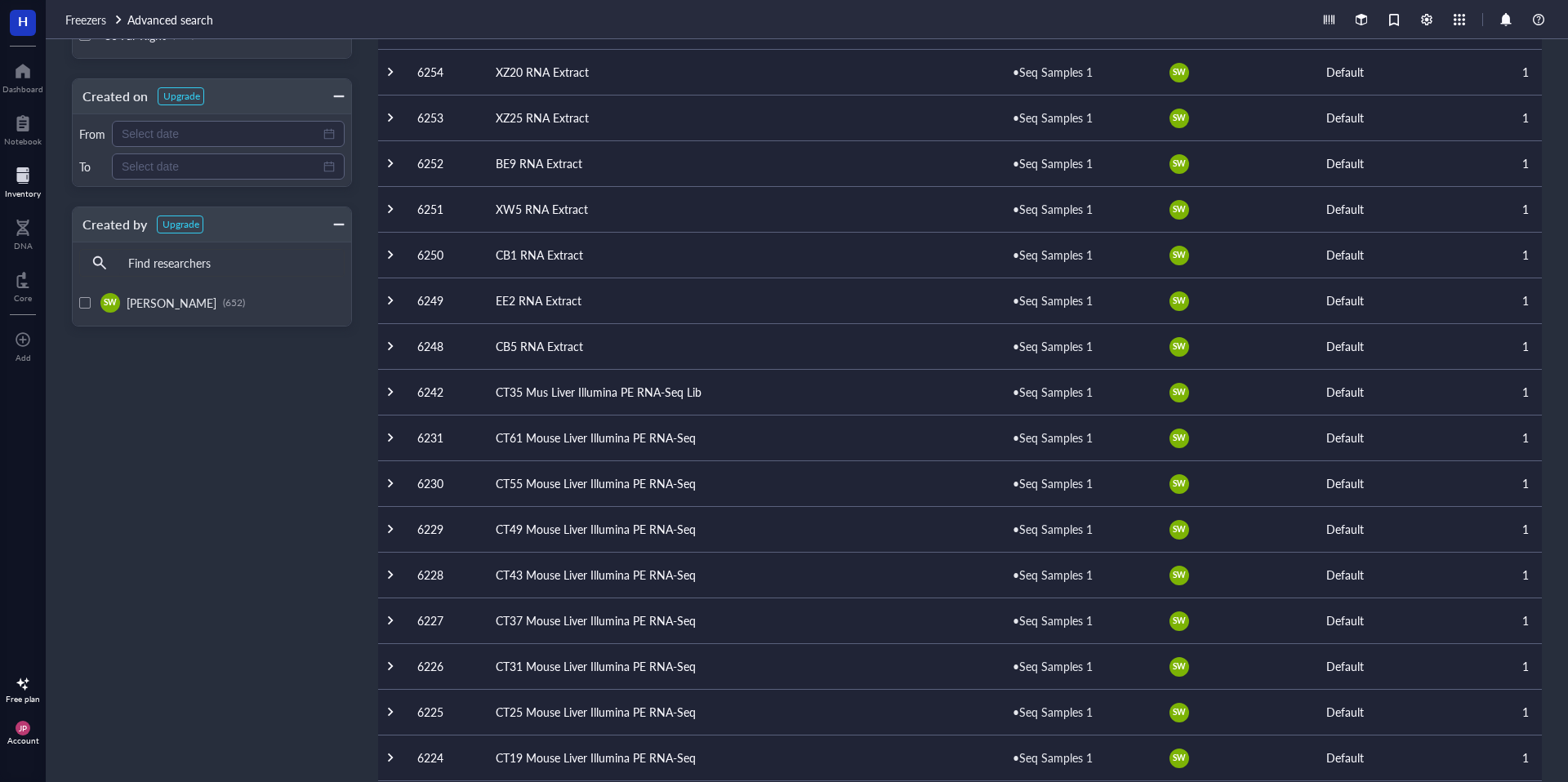
scroll to position [565, 0]
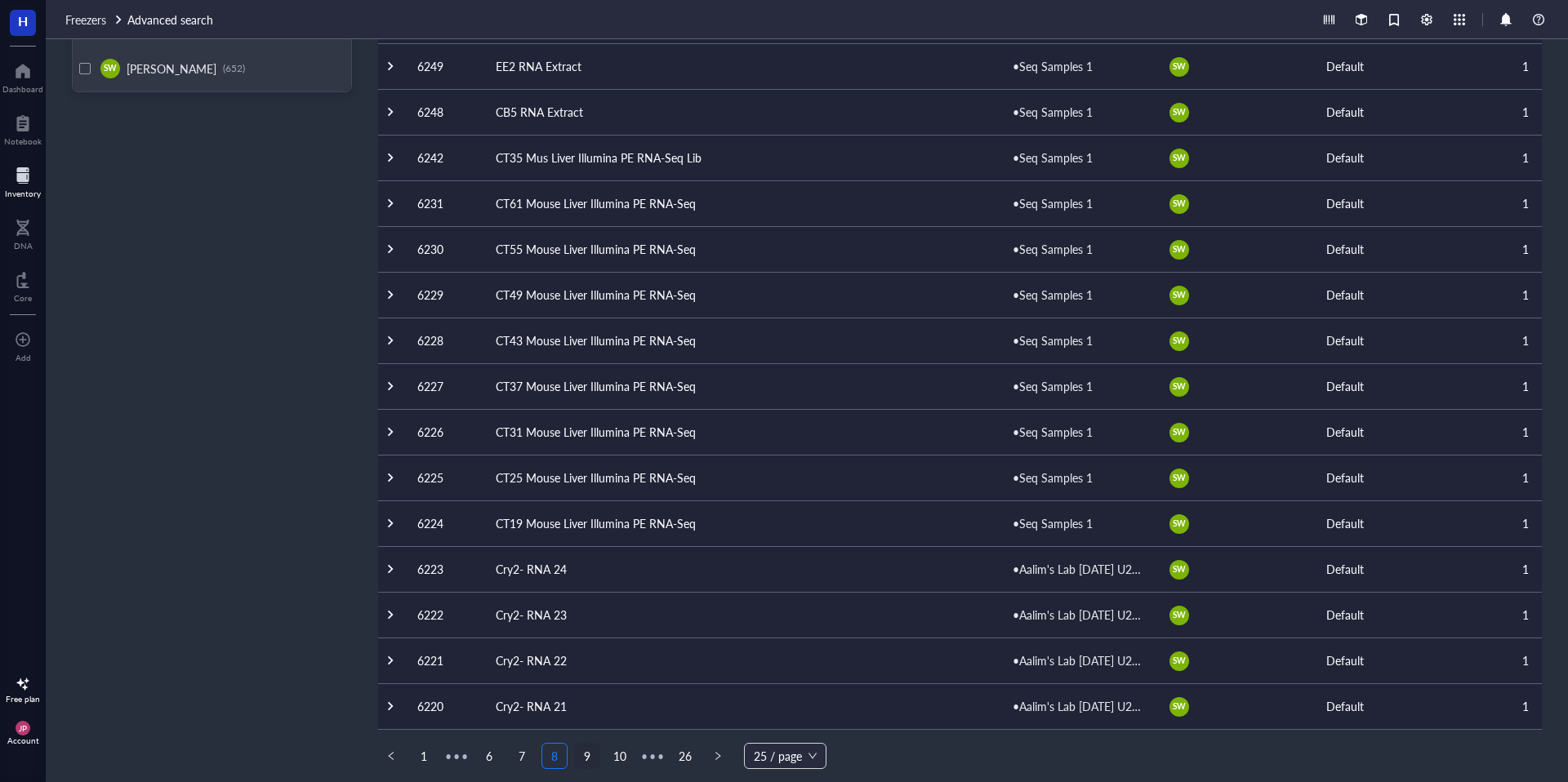
click at [589, 755] on link "9" at bounding box center [587, 755] width 24 height 24
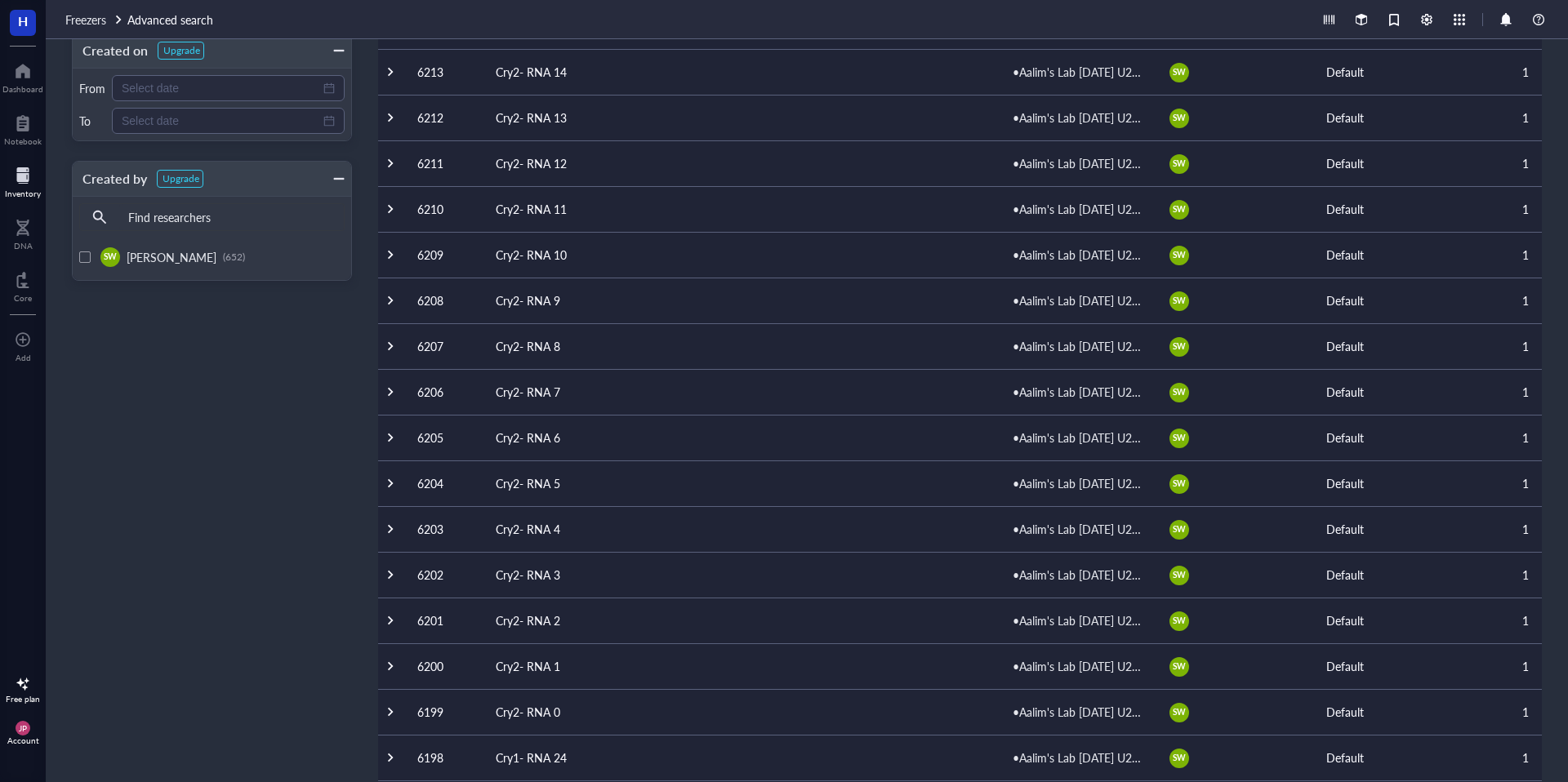
scroll to position [565, 0]
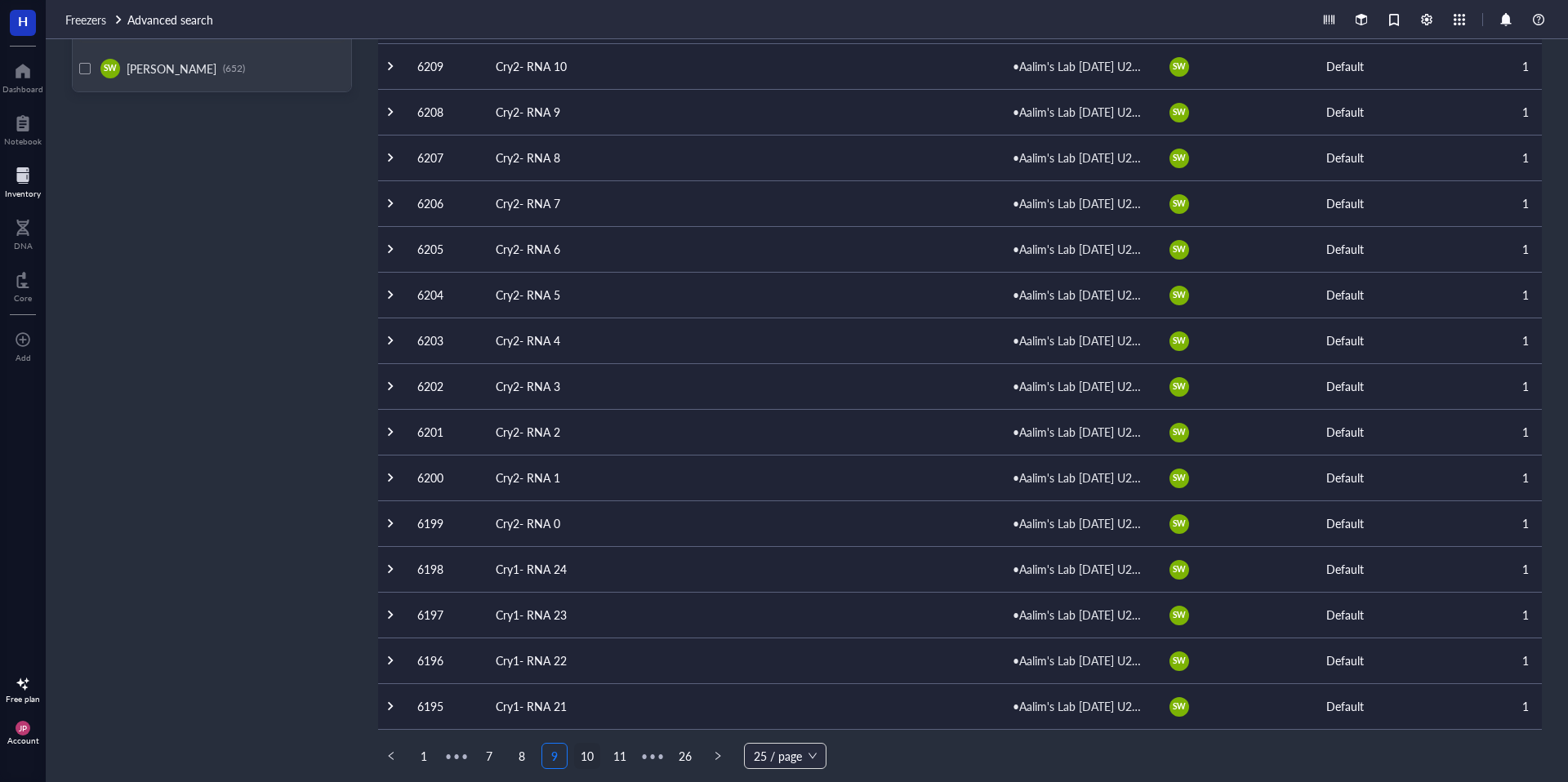
click at [591, 762] on link "10" at bounding box center [587, 755] width 24 height 24
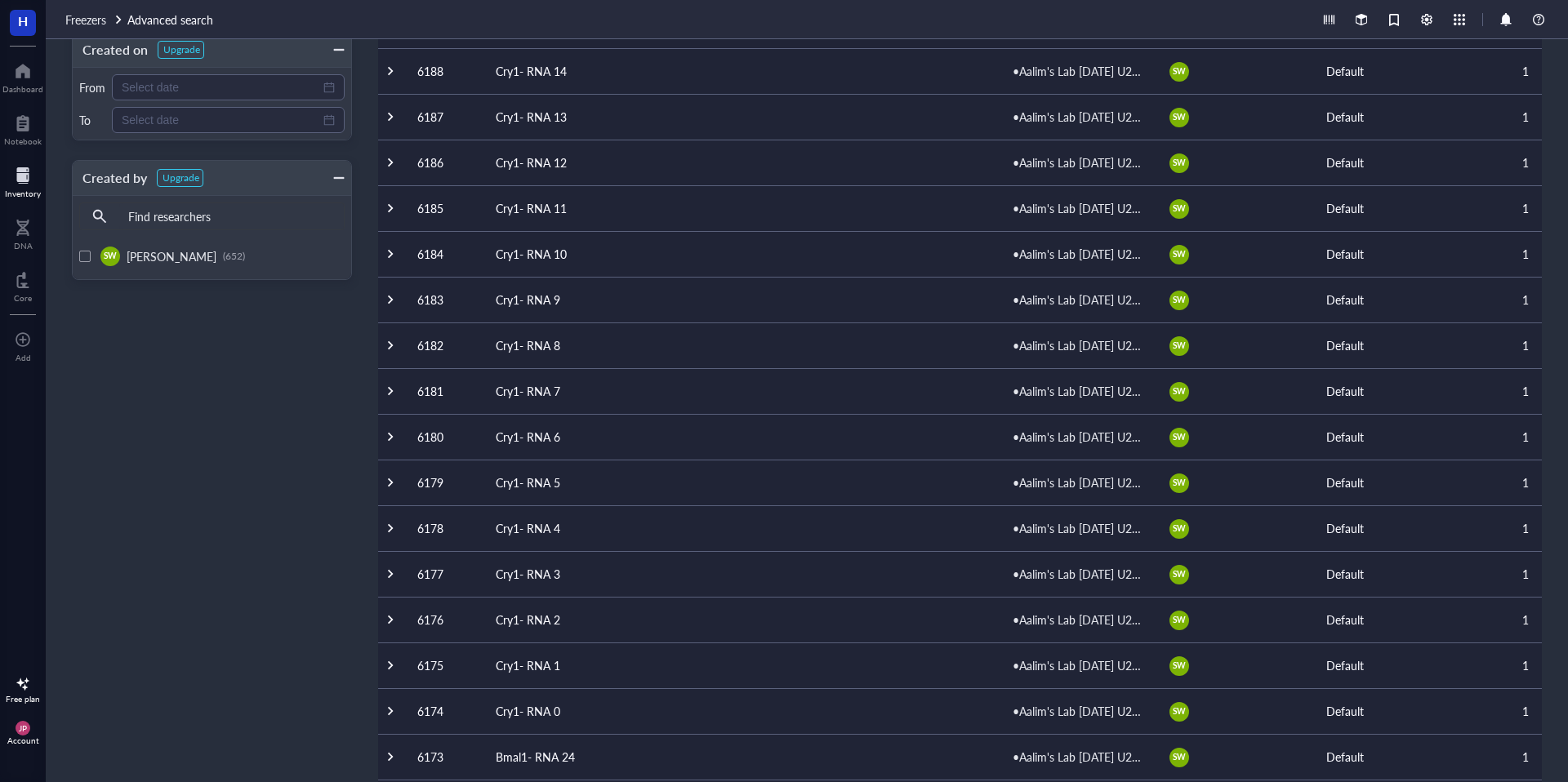
scroll to position [565, 0]
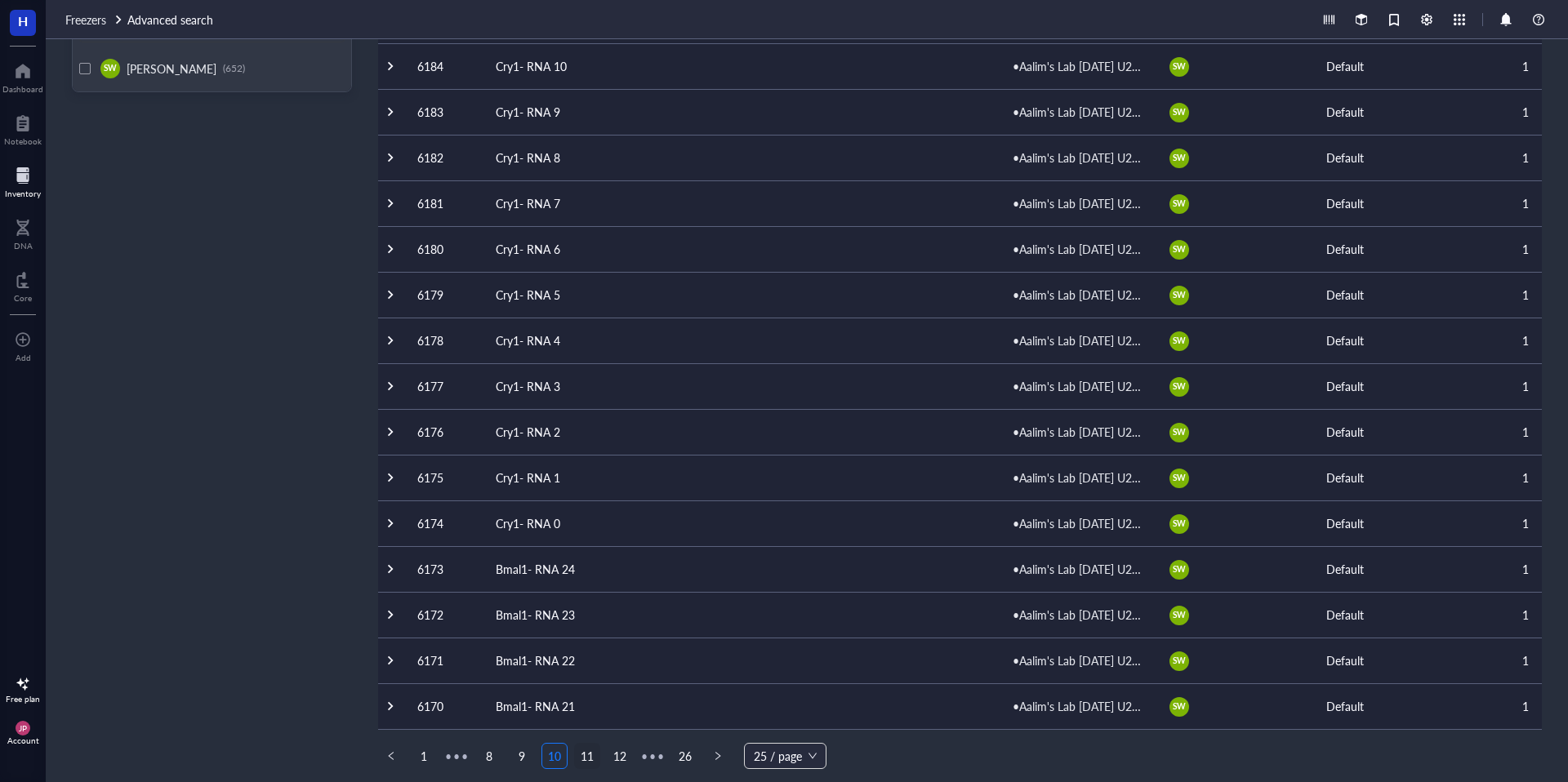
click at [586, 755] on link "11" at bounding box center [587, 755] width 24 height 24
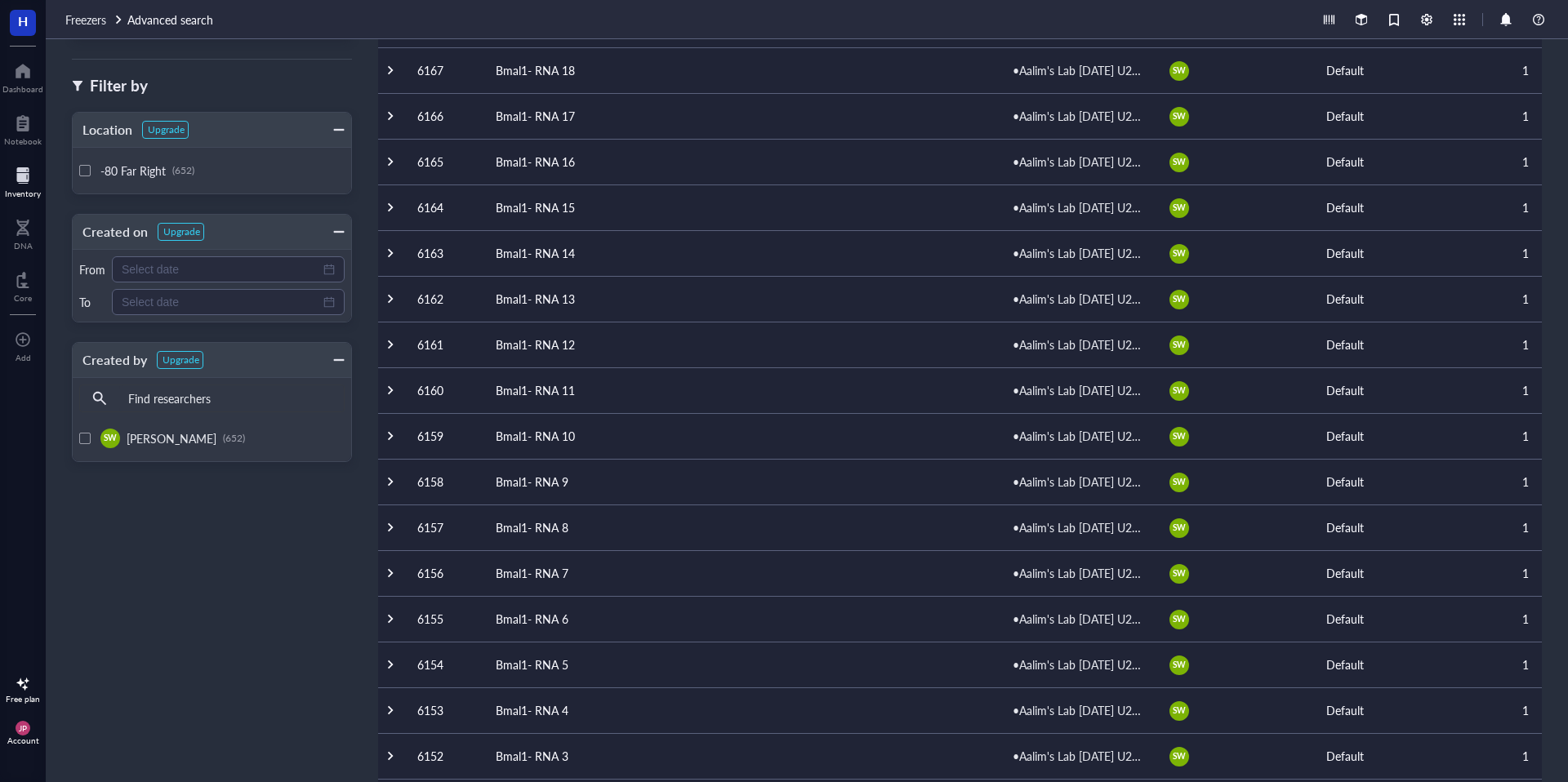
scroll to position [565, 0]
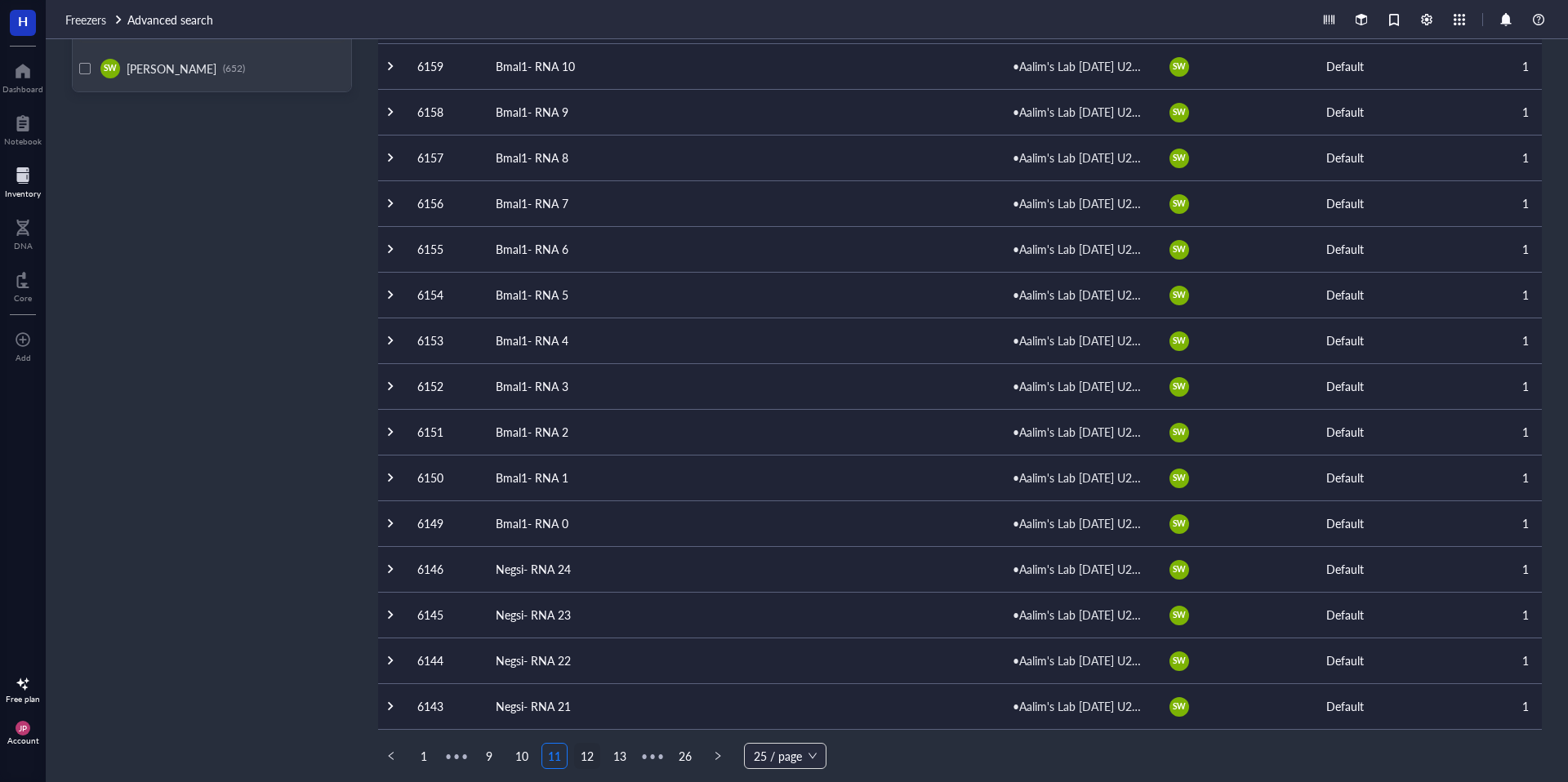
click at [586, 754] on link "12" at bounding box center [587, 755] width 24 height 24
